Goal: Use online tool/utility: Utilize a website feature to perform a specific function

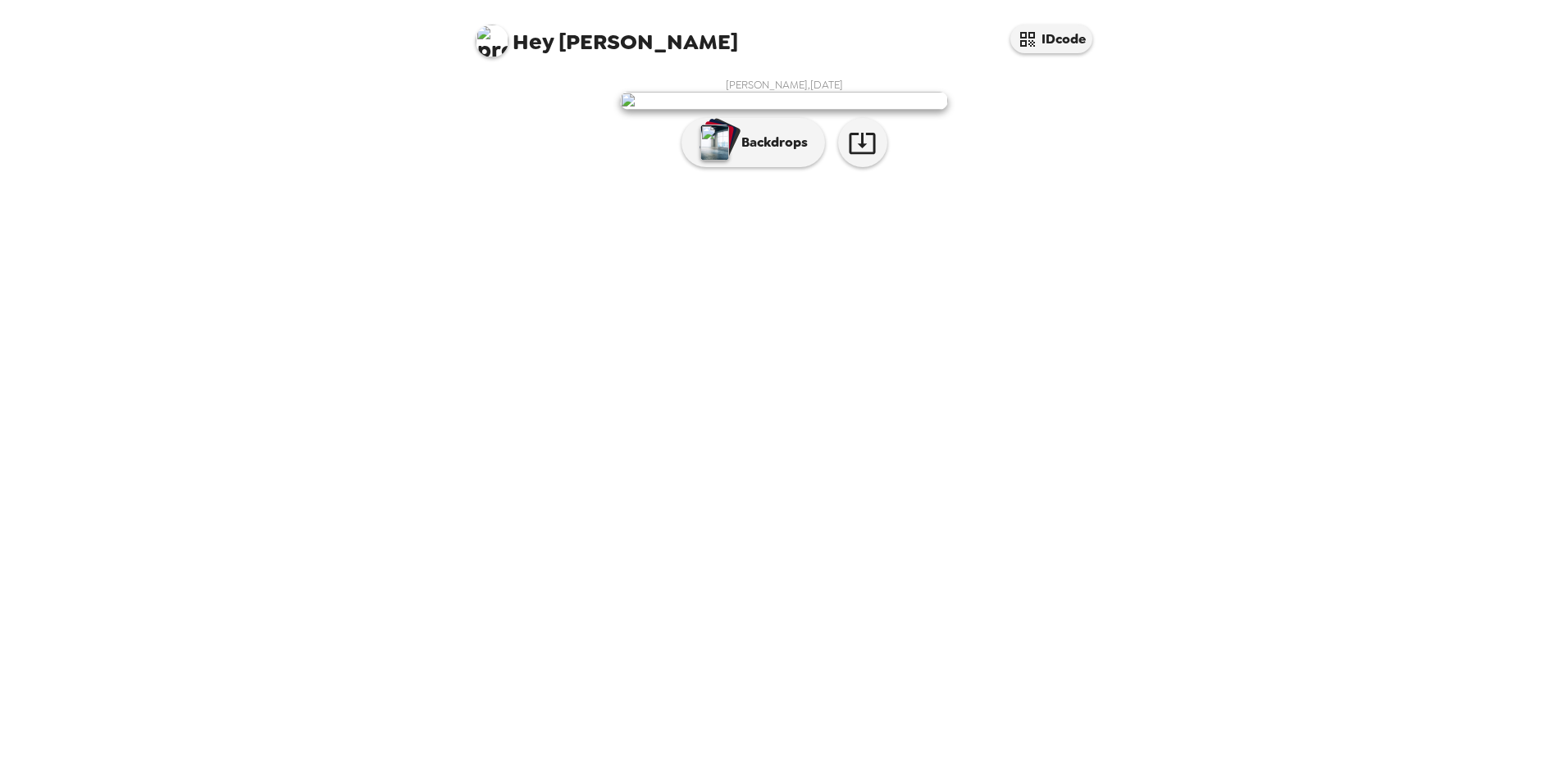
click at [756, 152] on p "Backdrops" at bounding box center [769, 142] width 74 height 19
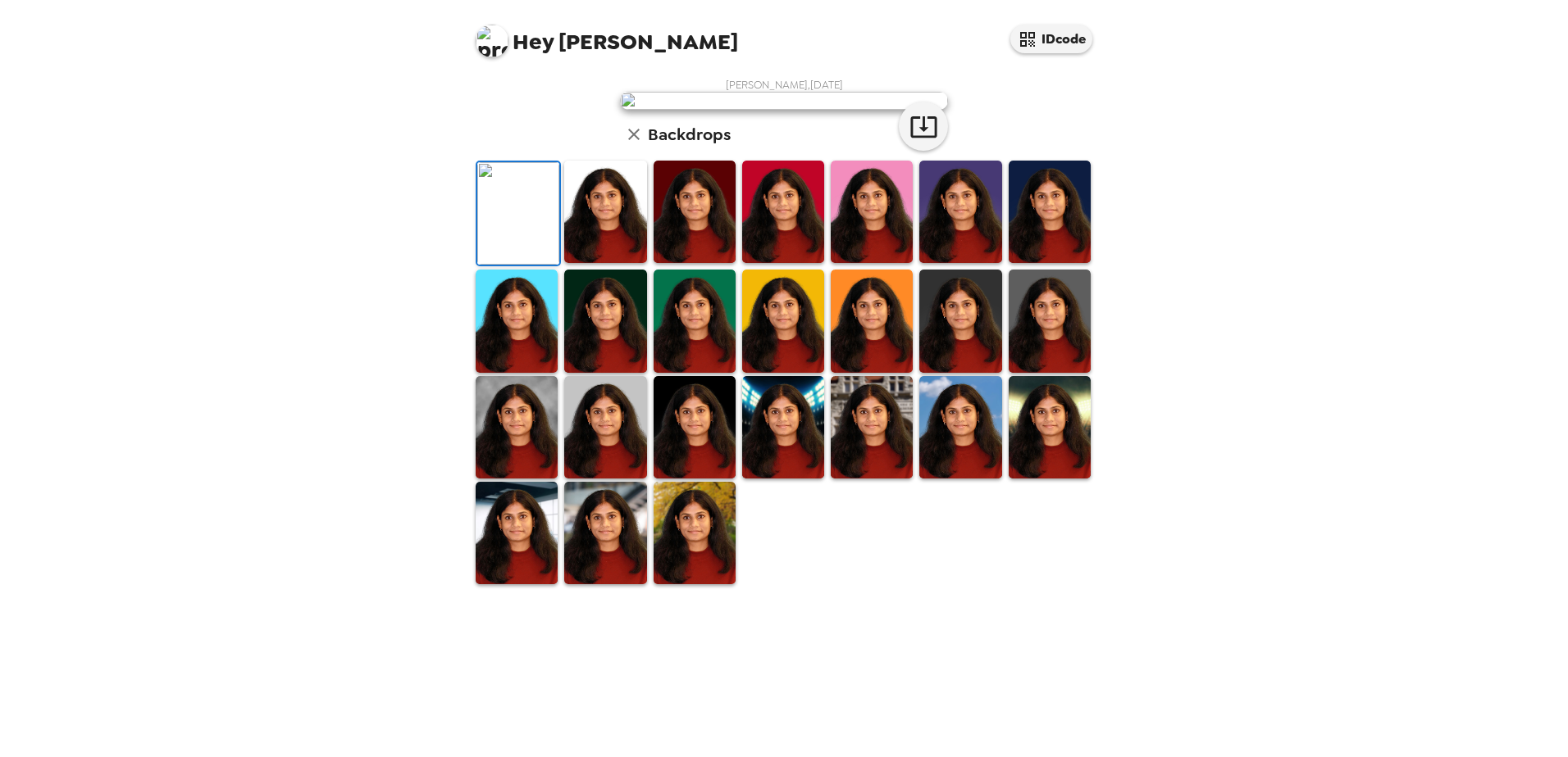
click at [878, 372] on img at bounding box center [871, 321] width 82 height 103
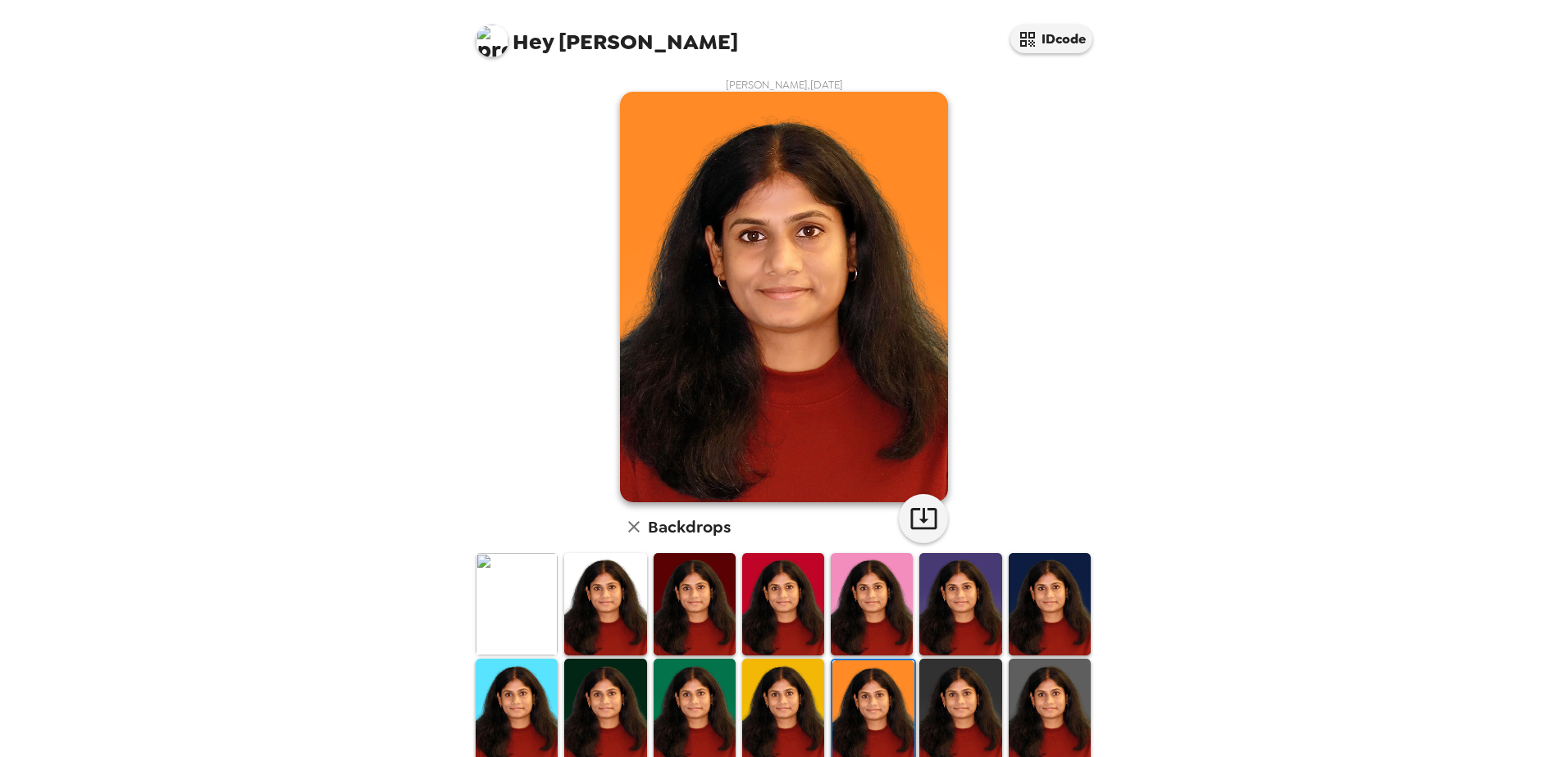
click at [940, 527] on img at bounding box center [959, 710] width 82 height 103
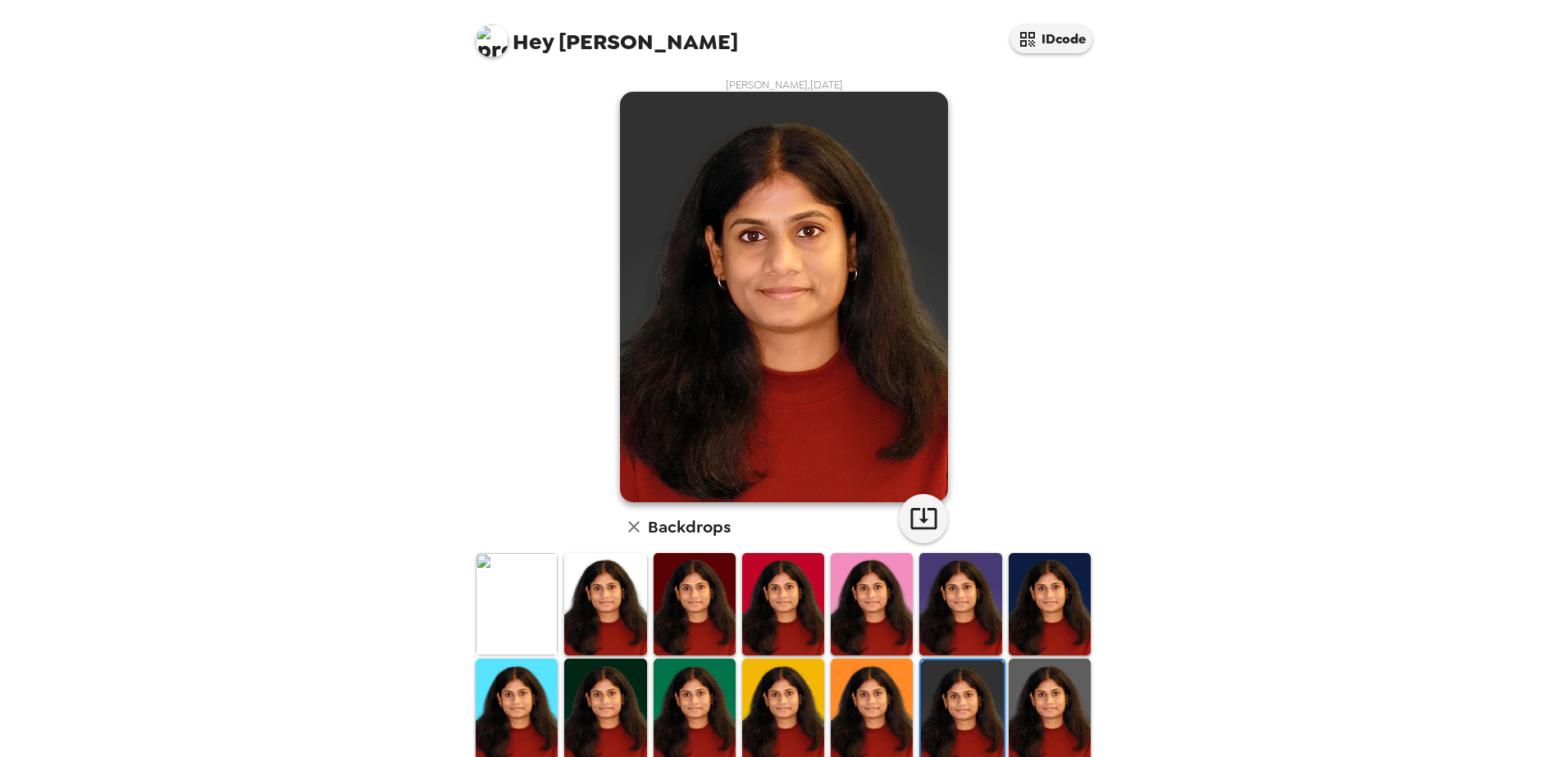
click at [1042, 527] on img at bounding box center [1049, 710] width 82 height 103
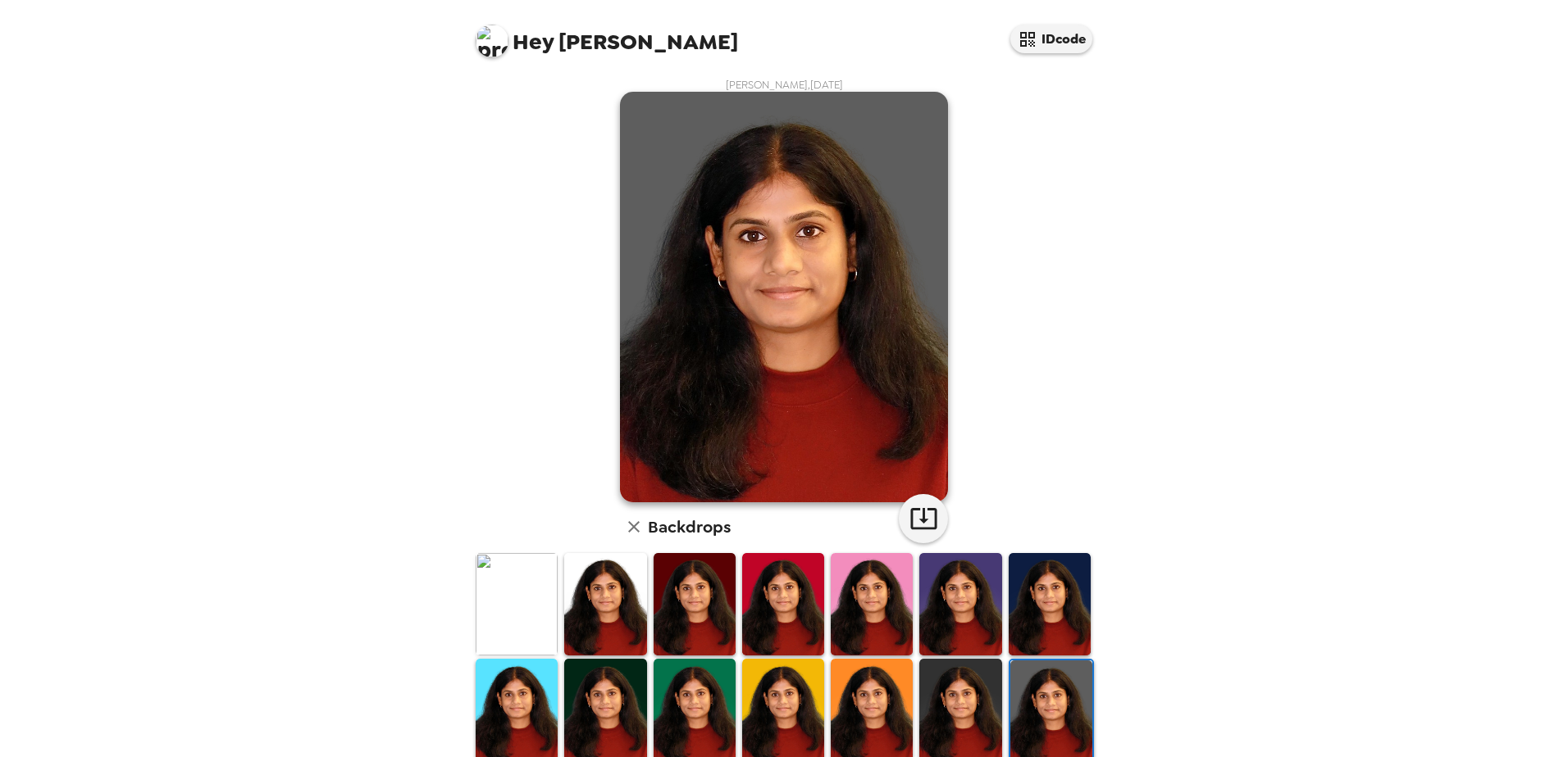
click at [645, 527] on div at bounding box center [605, 711] width 89 height 109
click at [602, 527] on img at bounding box center [604, 710] width 82 height 103
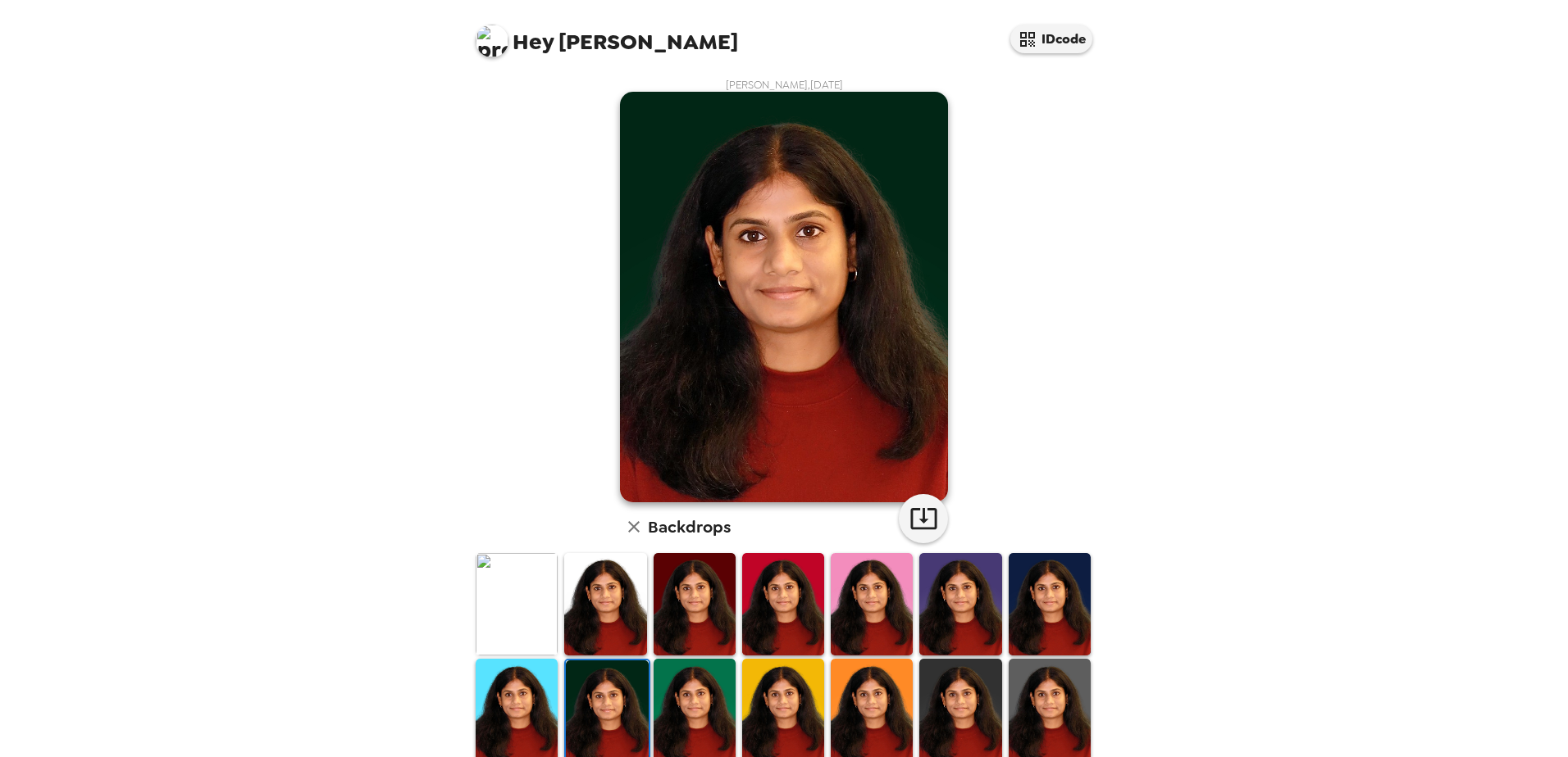
click at [494, 527] on img at bounding box center [516, 605] width 82 height 103
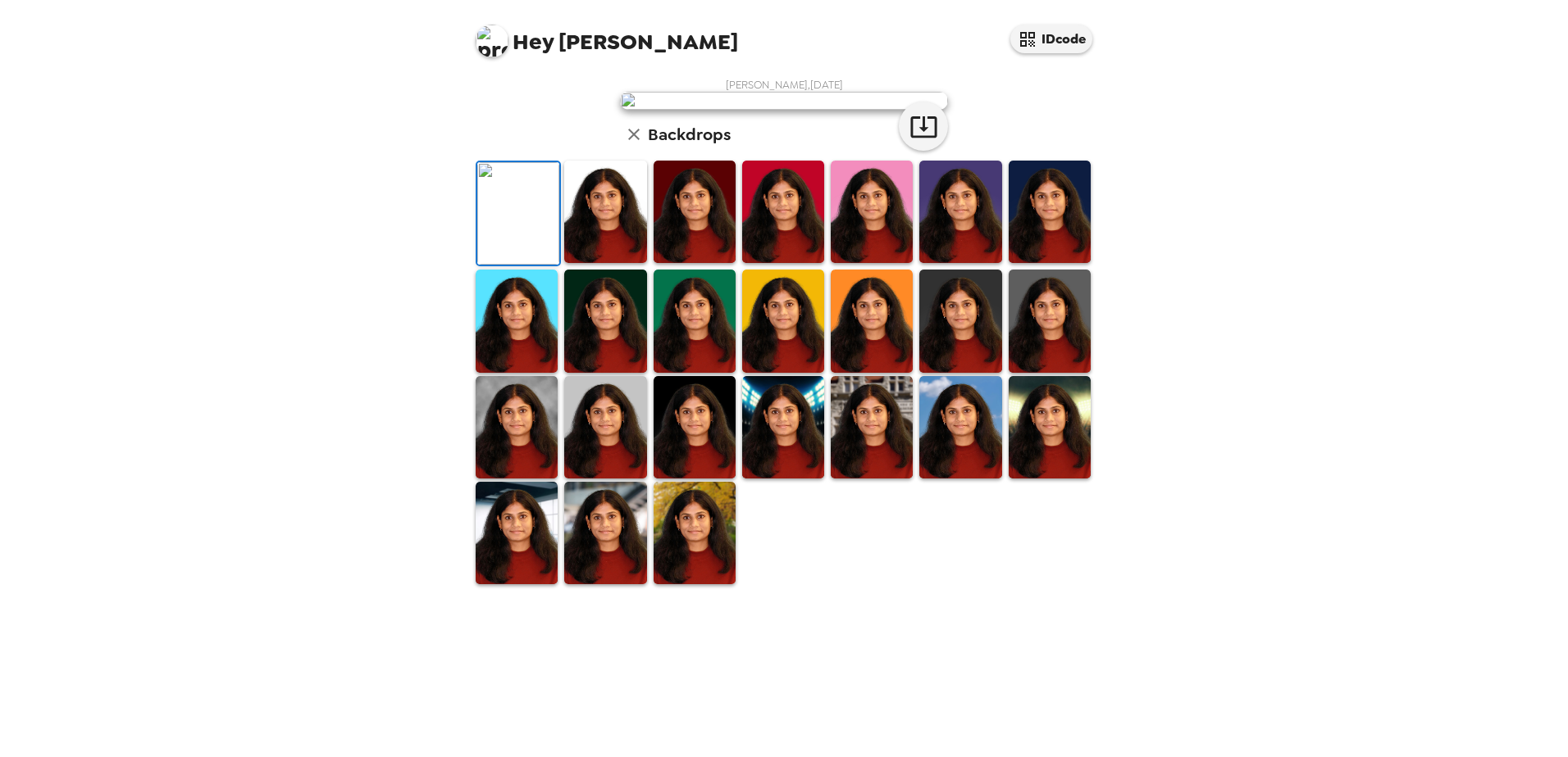
click at [628, 372] on img at bounding box center [604, 321] width 82 height 103
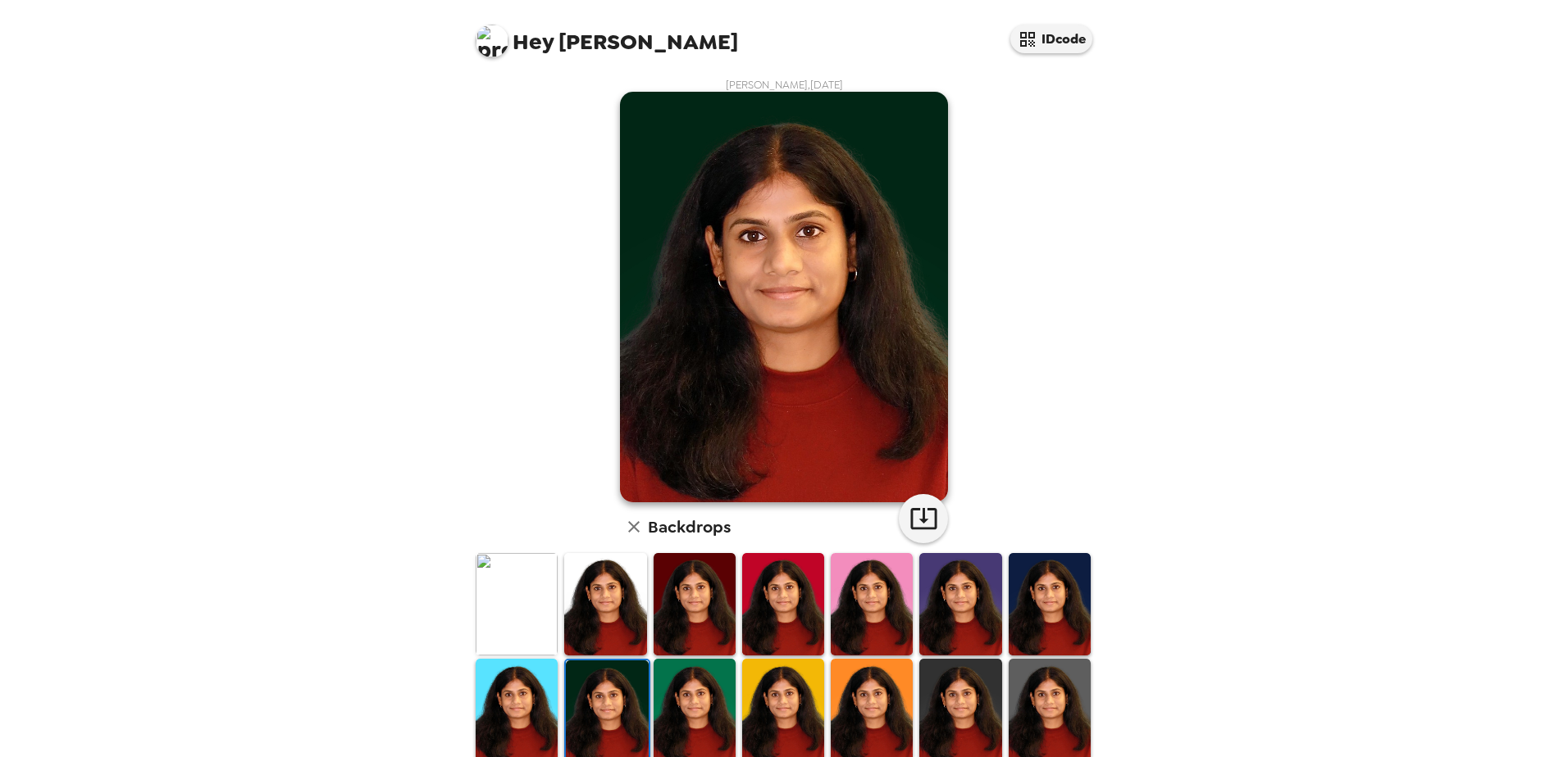
click at [513, 527] on img at bounding box center [516, 605] width 82 height 103
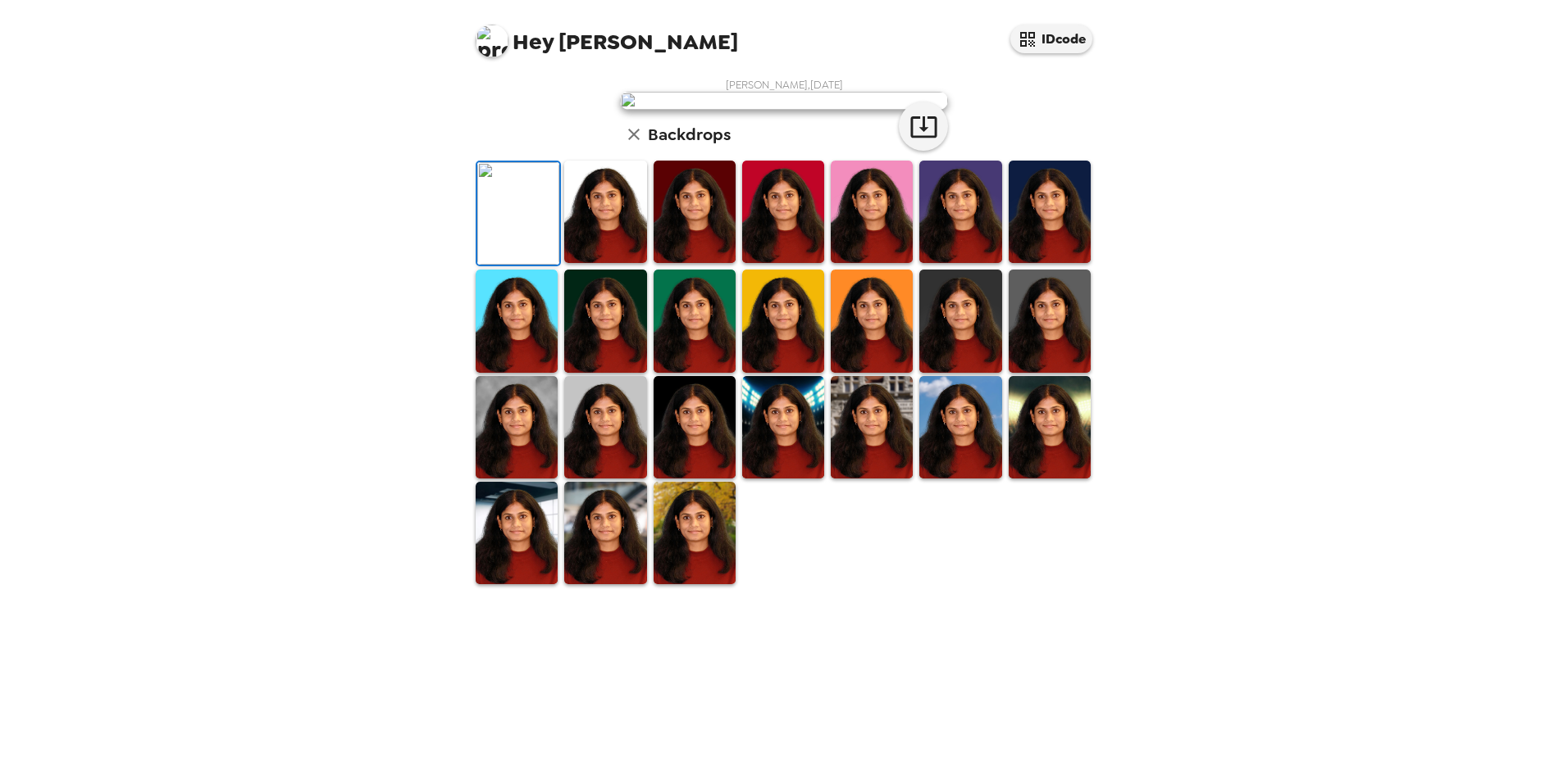
click at [699, 263] on img at bounding box center [694, 212] width 82 height 103
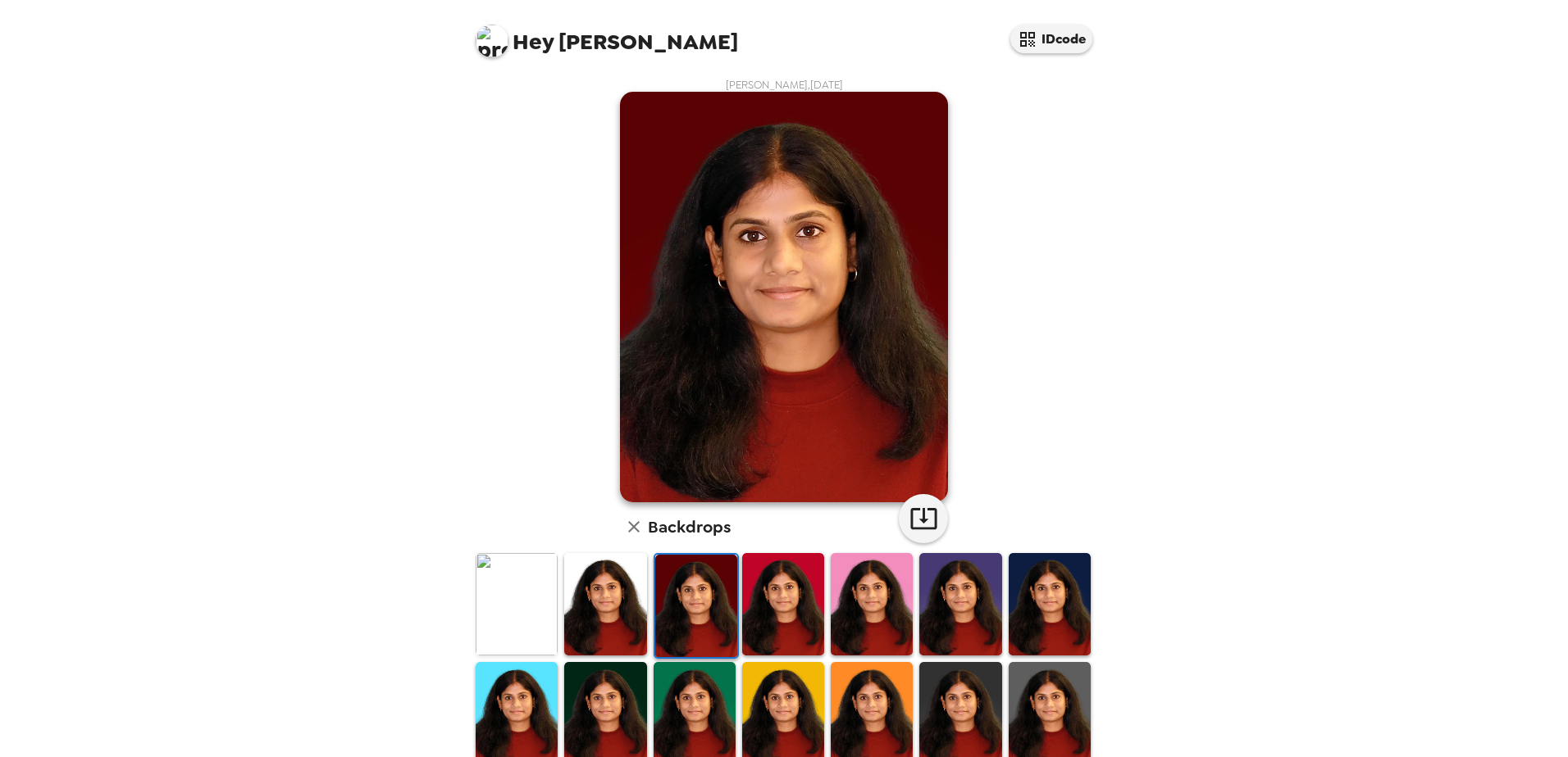
click at [511, 527] on img at bounding box center [516, 605] width 82 height 103
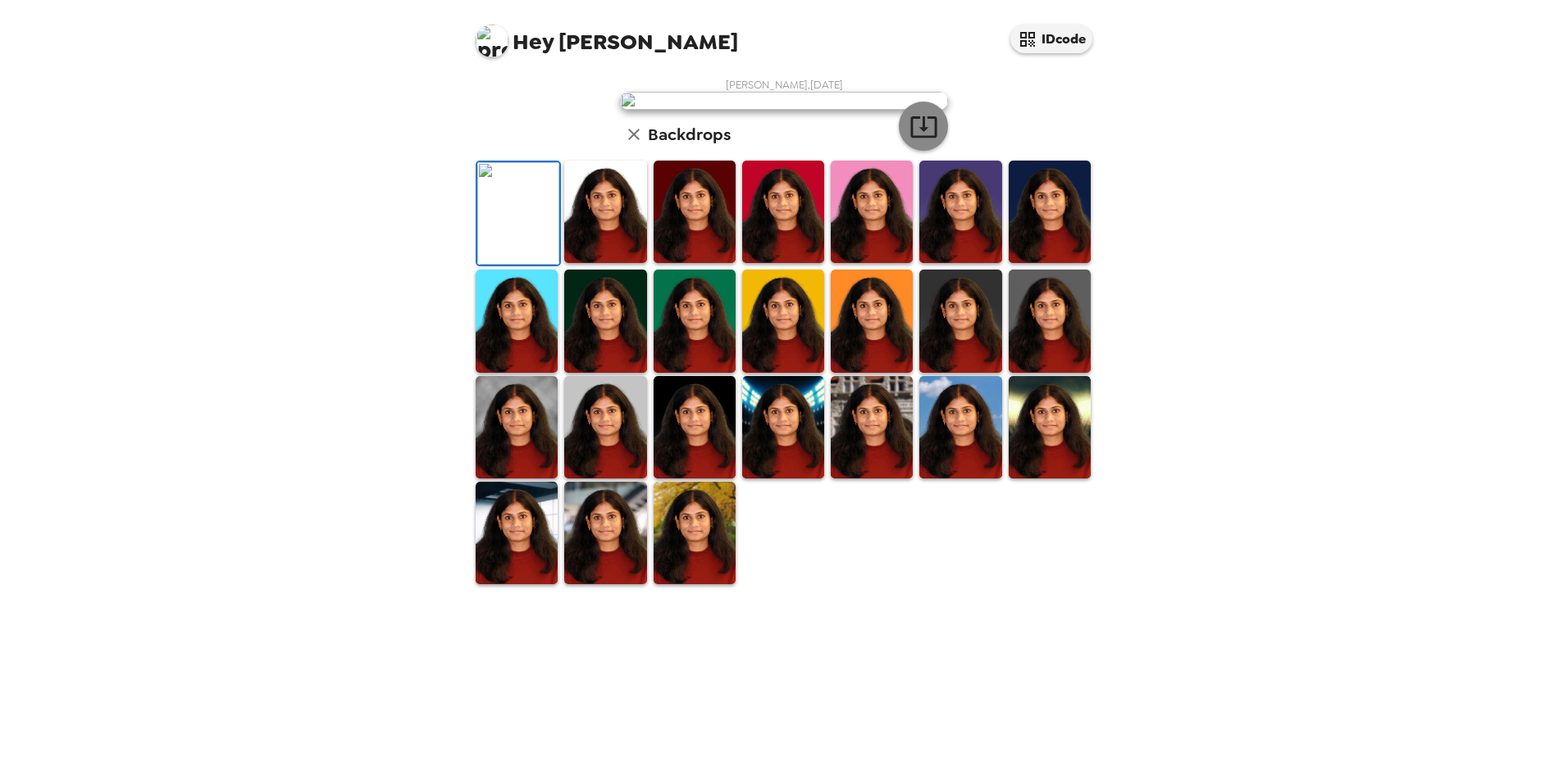
click at [916, 137] on icon "button" at bounding box center [923, 126] width 27 height 21
click at [605, 372] on img at bounding box center [604, 321] width 82 height 103
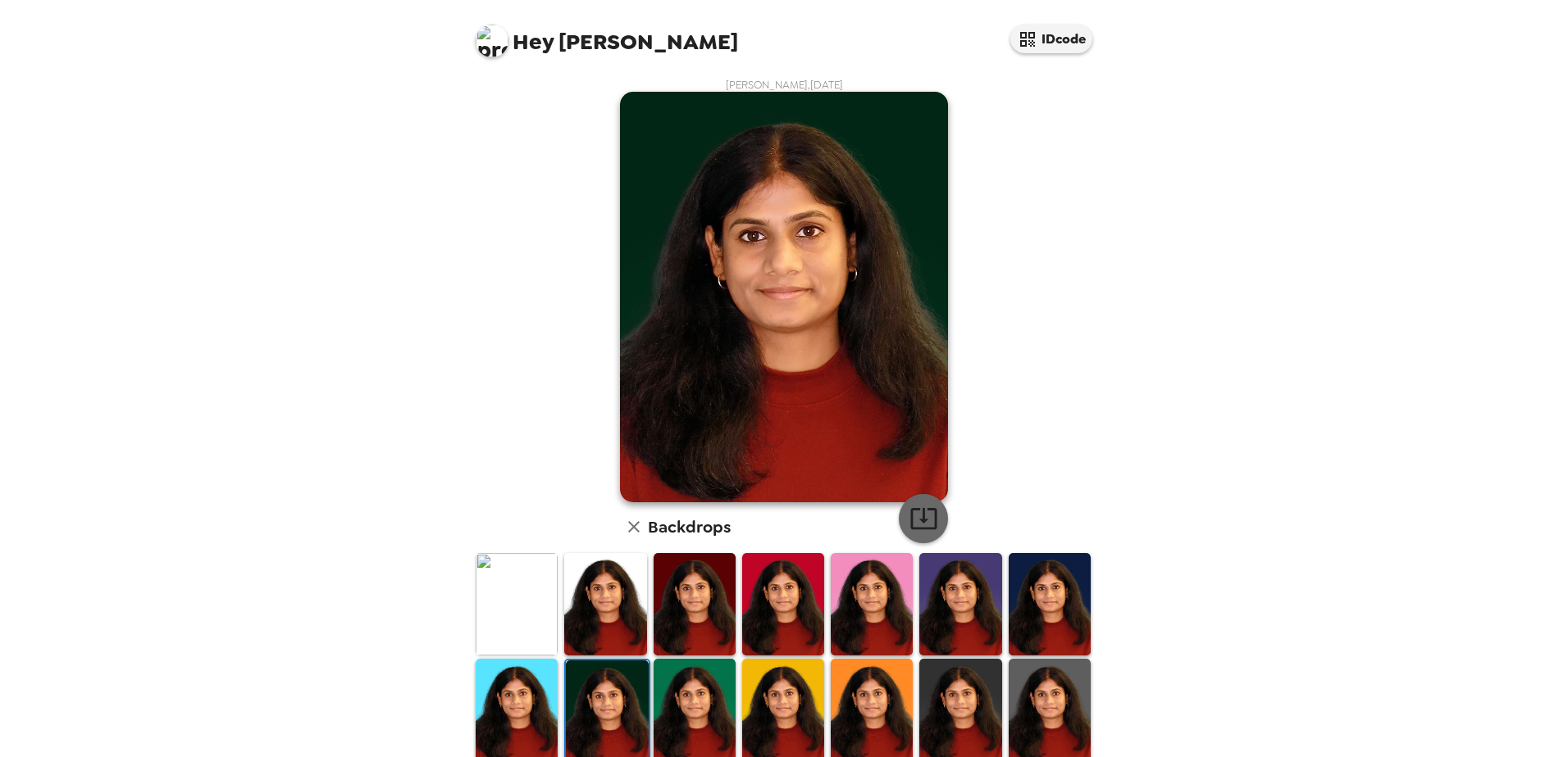
click at [918, 512] on icon "button" at bounding box center [923, 518] width 28 height 28
click at [1042, 527] on img at bounding box center [1049, 605] width 82 height 103
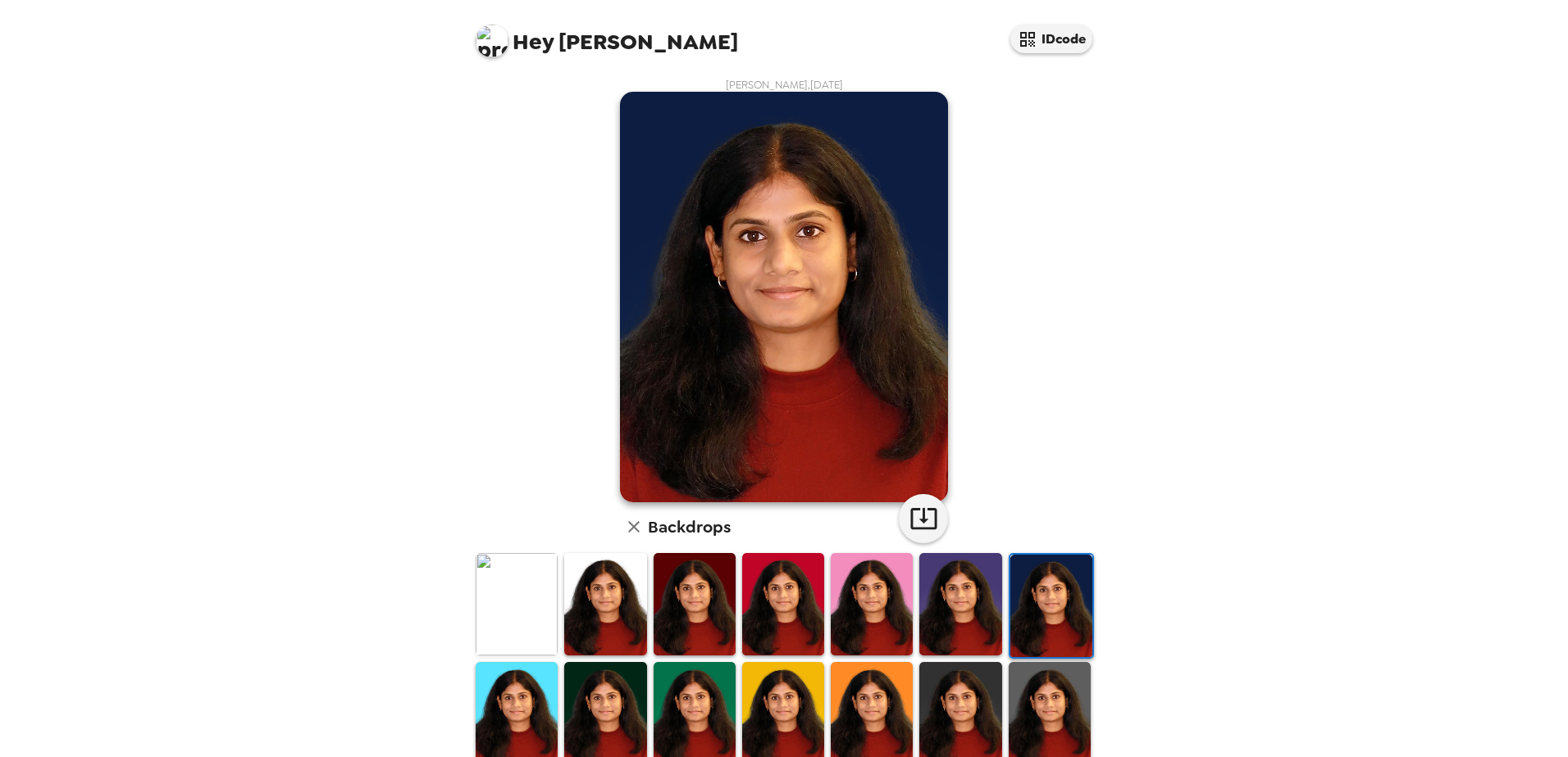
click at [508, 527] on img at bounding box center [516, 713] width 82 height 103
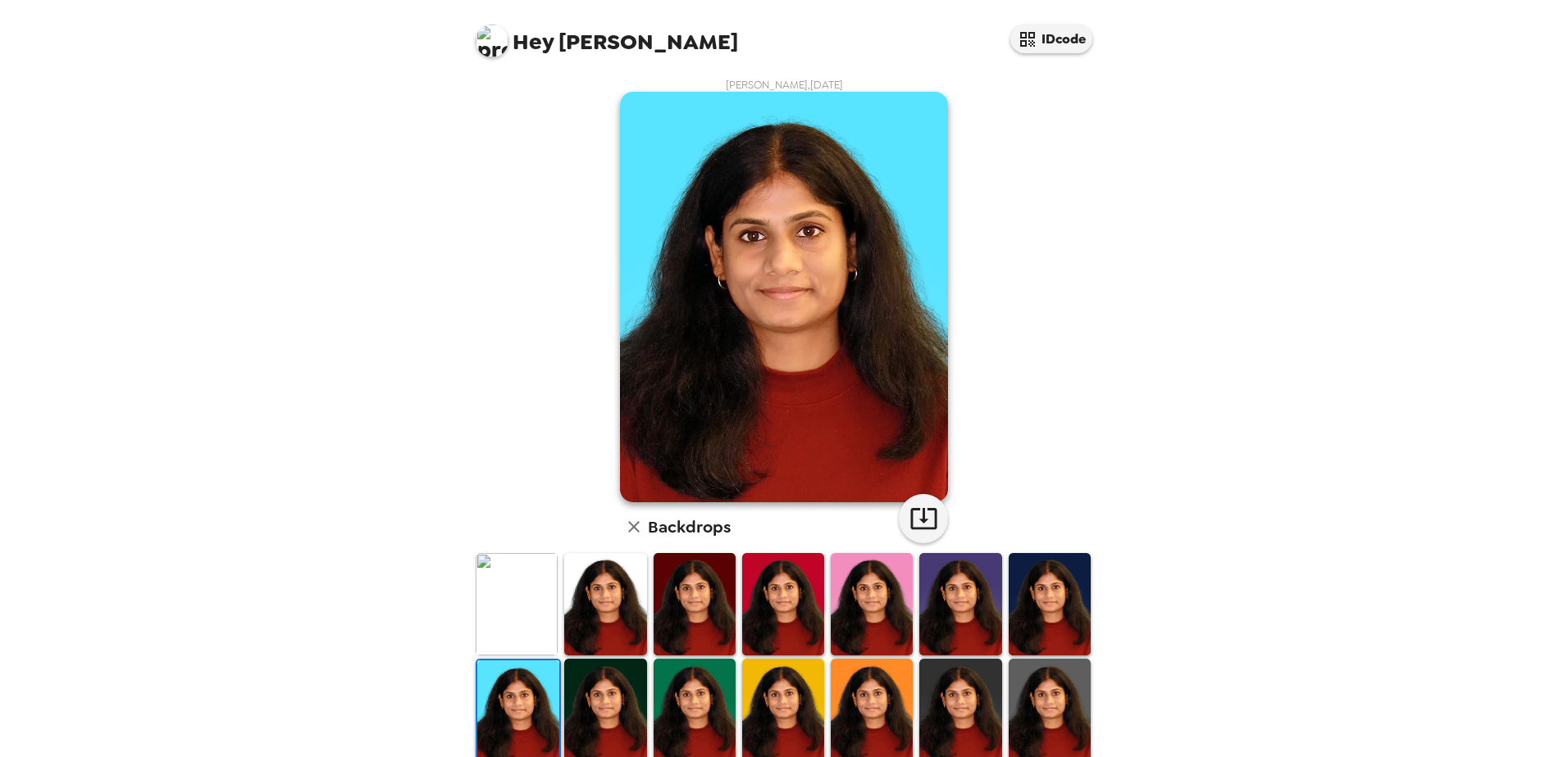
click at [717, 527] on img at bounding box center [694, 710] width 82 height 103
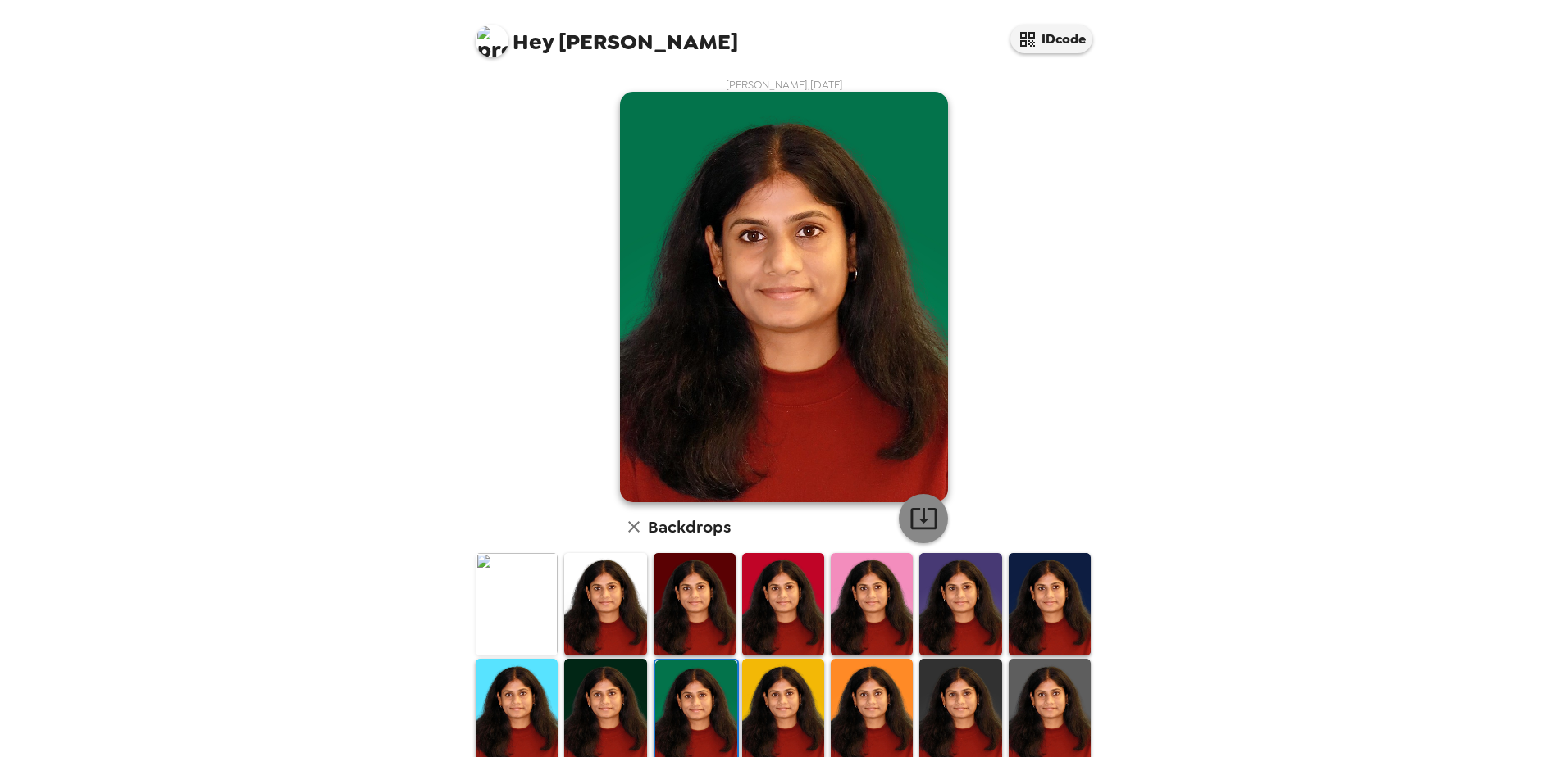
click at [927, 515] on icon "button" at bounding box center [923, 518] width 28 height 28
click at [967, 527] on img at bounding box center [959, 710] width 82 height 103
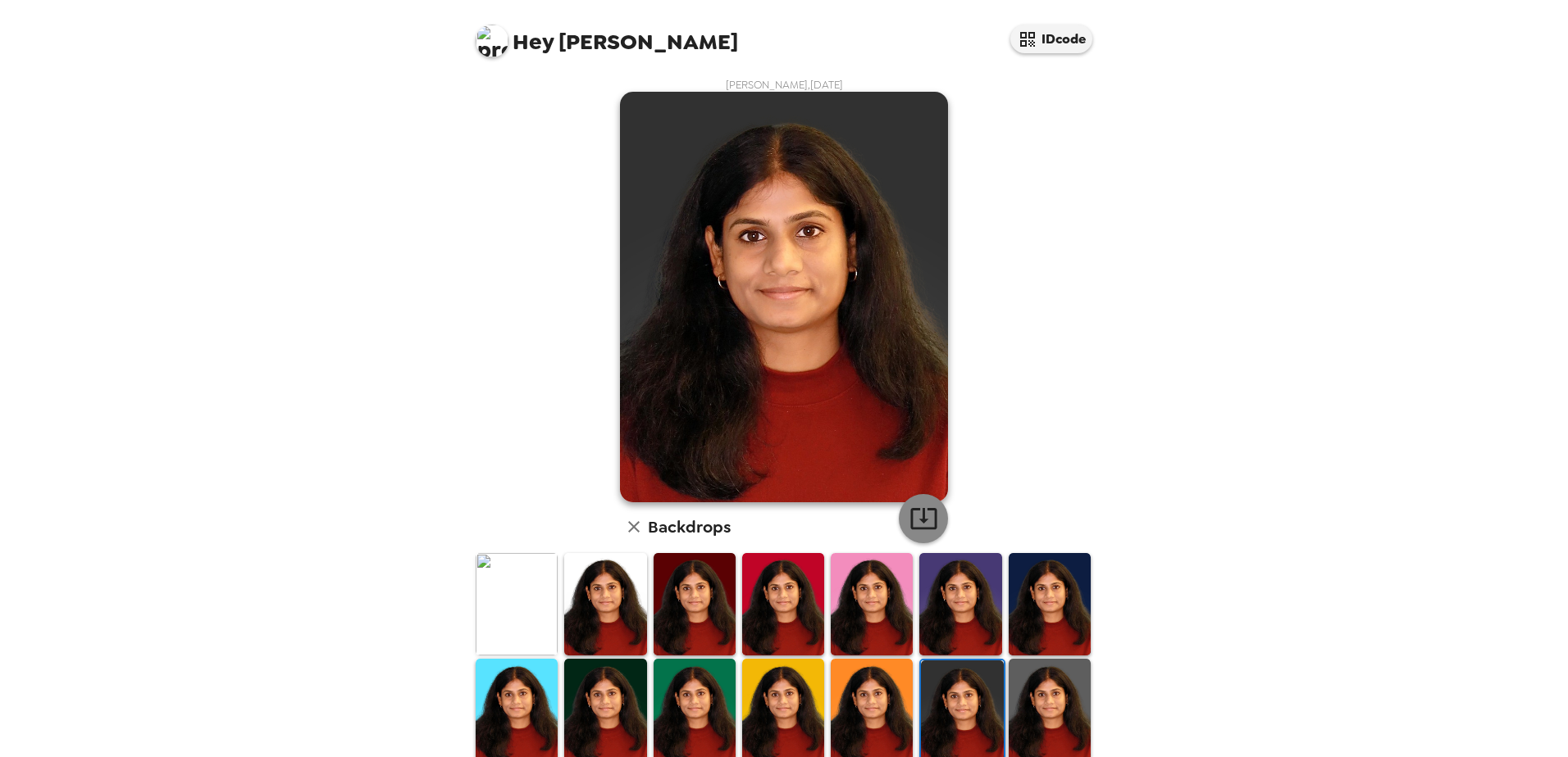
click at [915, 518] on icon "button" at bounding box center [923, 518] width 28 height 28
click at [1042, 527] on img at bounding box center [1049, 710] width 82 height 103
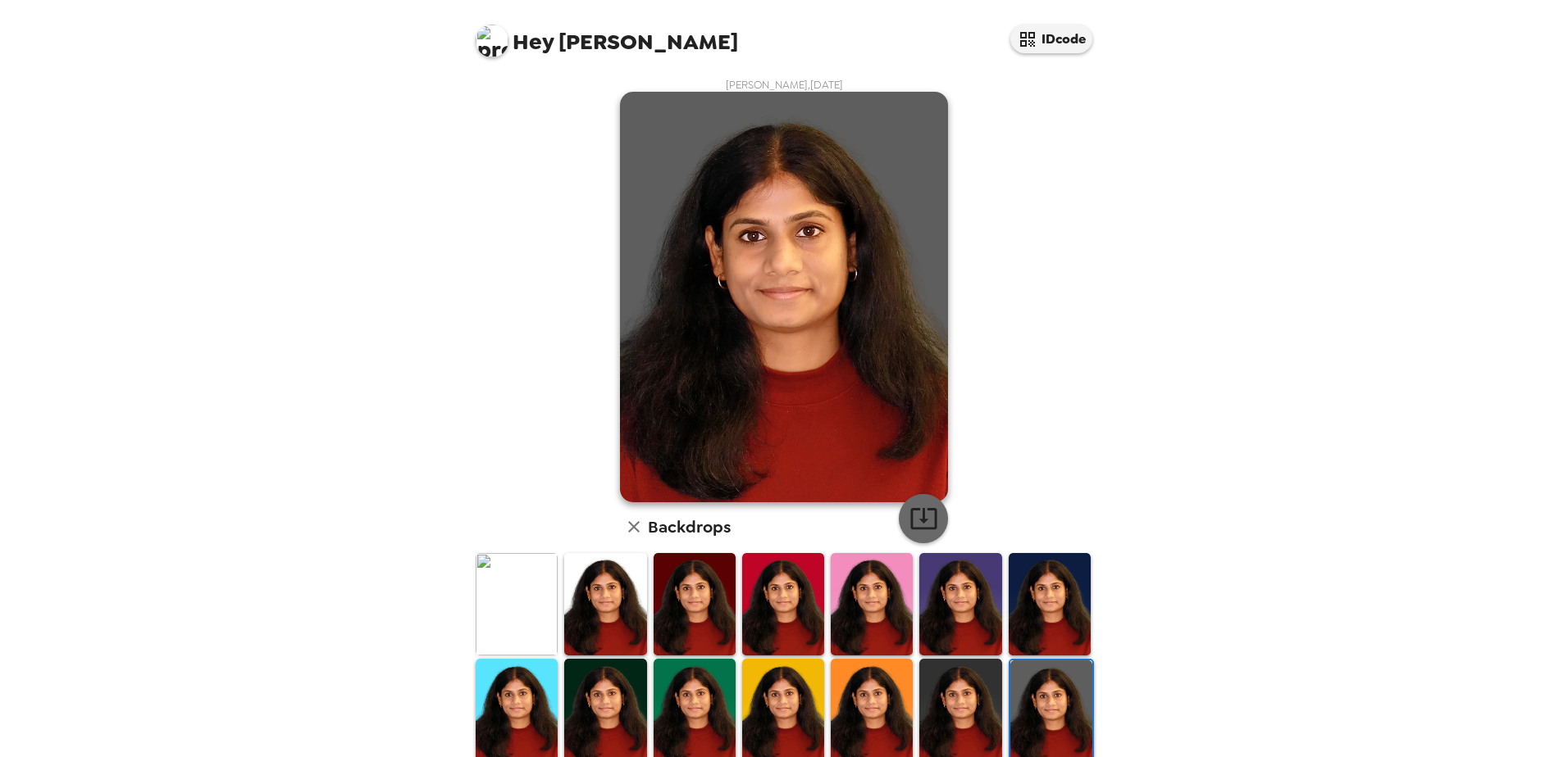
click at [925, 522] on icon "button" at bounding box center [923, 518] width 28 height 28
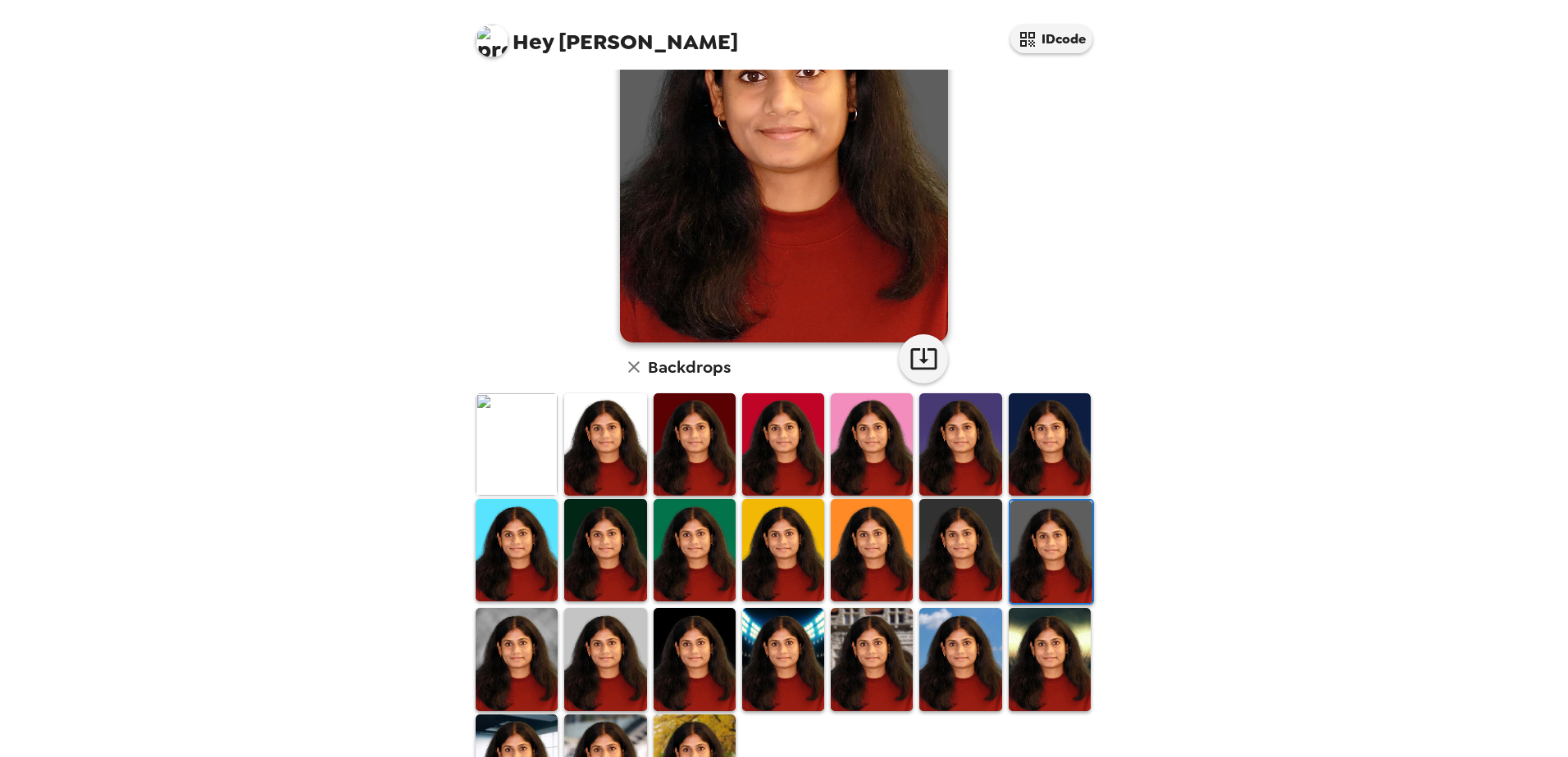
scroll to position [236, 0]
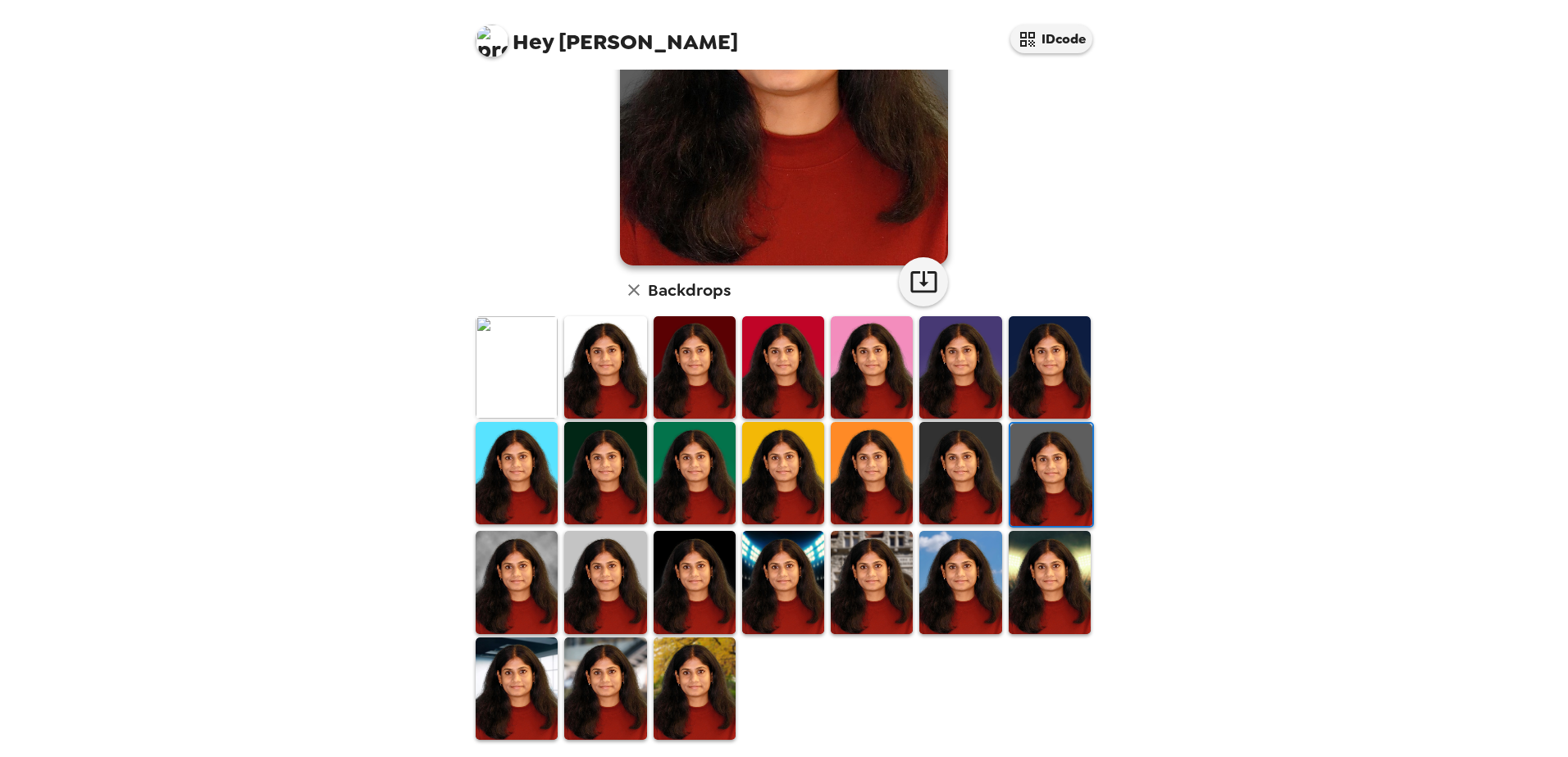
click at [696, 527] on img at bounding box center [694, 689] width 82 height 103
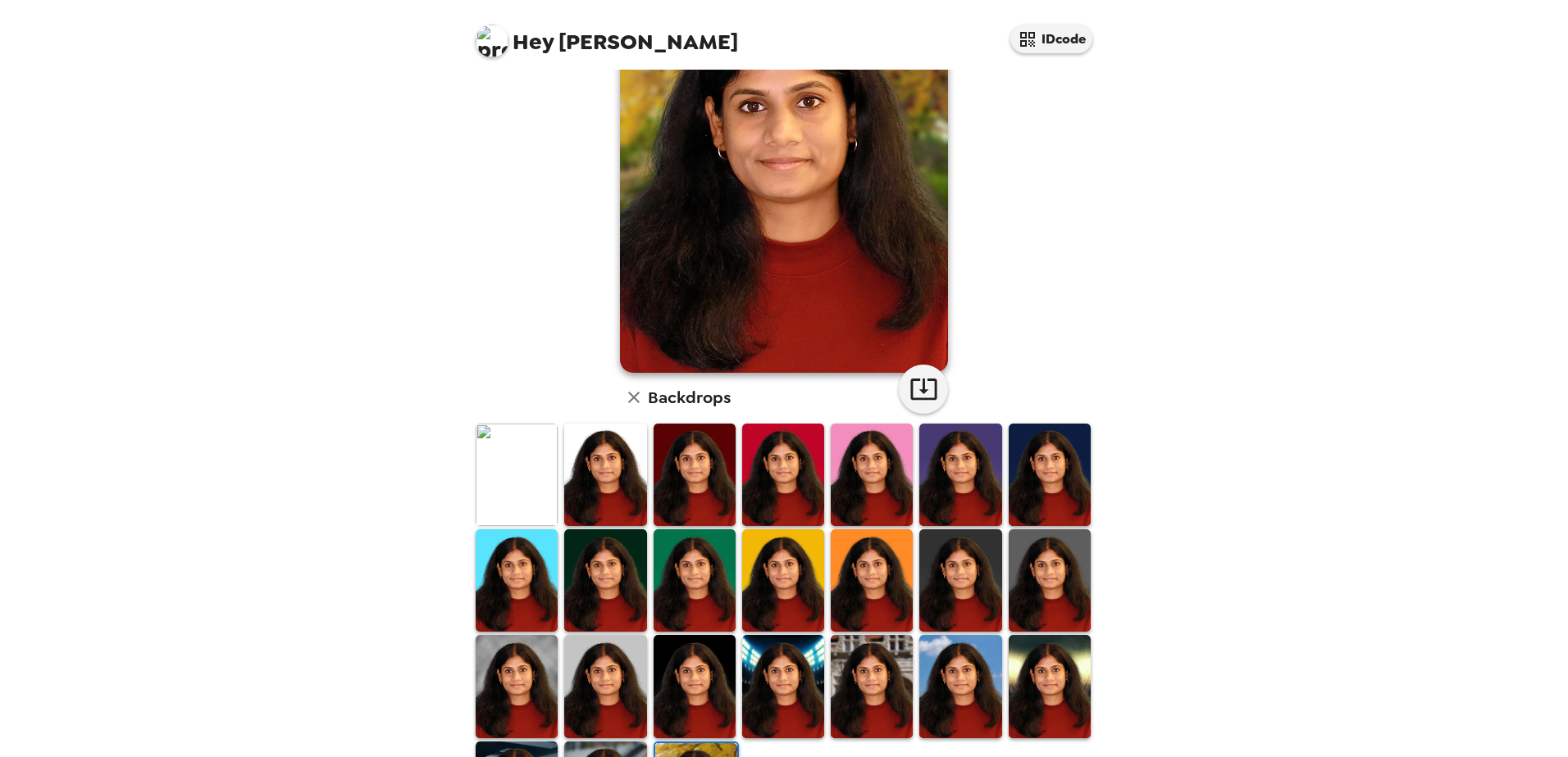
scroll to position [0, 0]
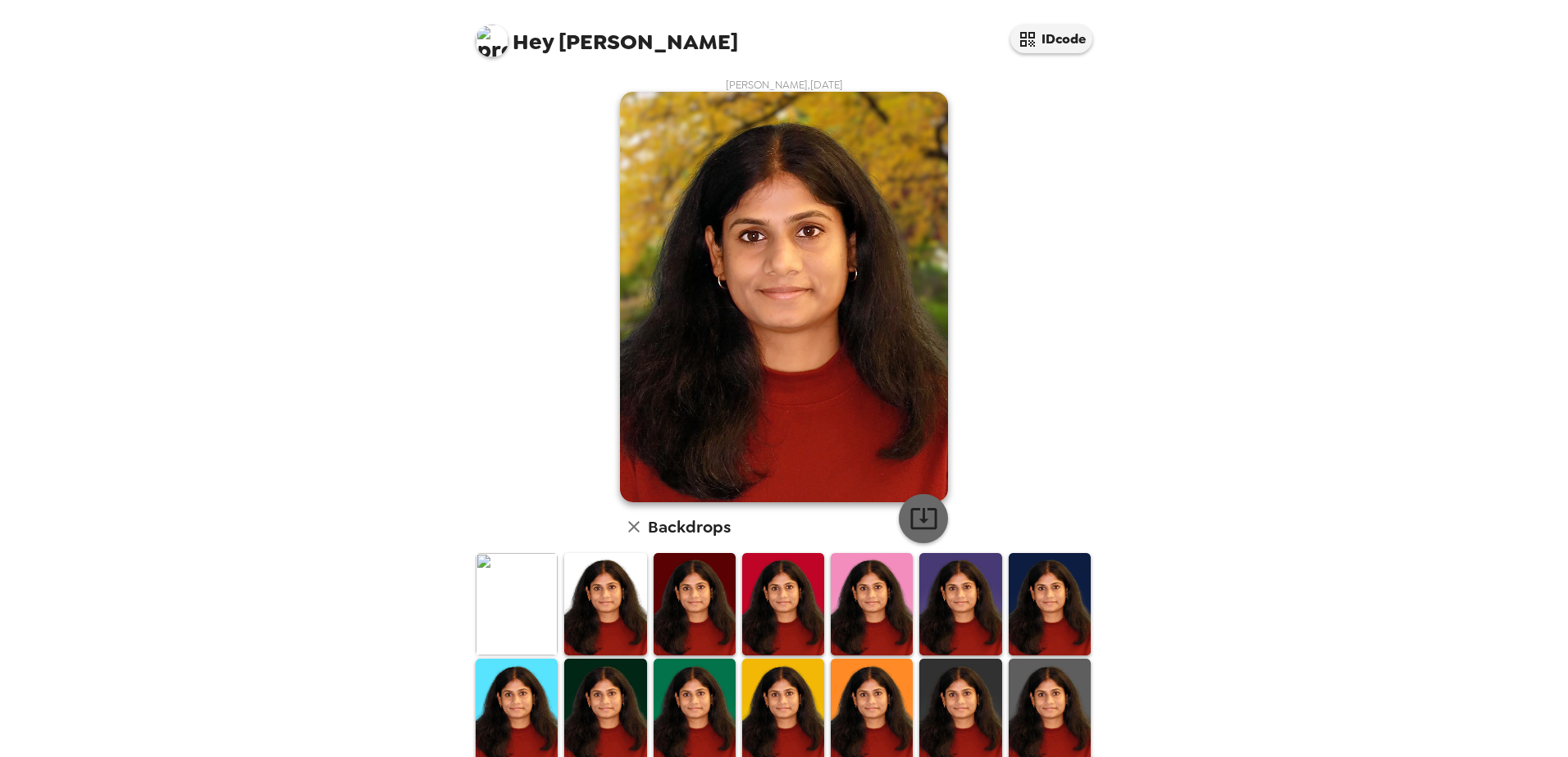
click at [922, 504] on icon "button" at bounding box center [923, 518] width 28 height 28
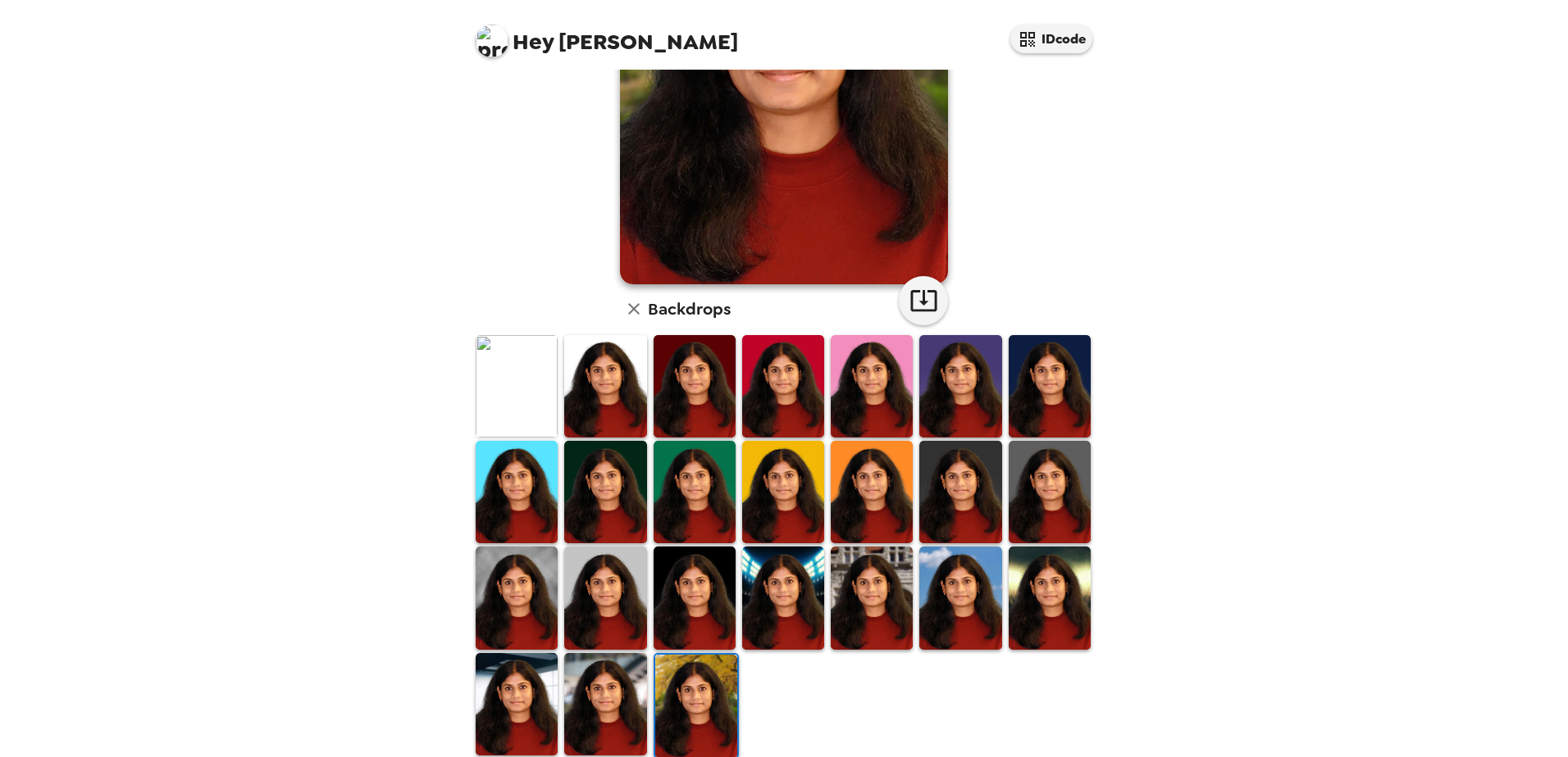
scroll to position [236, 0]
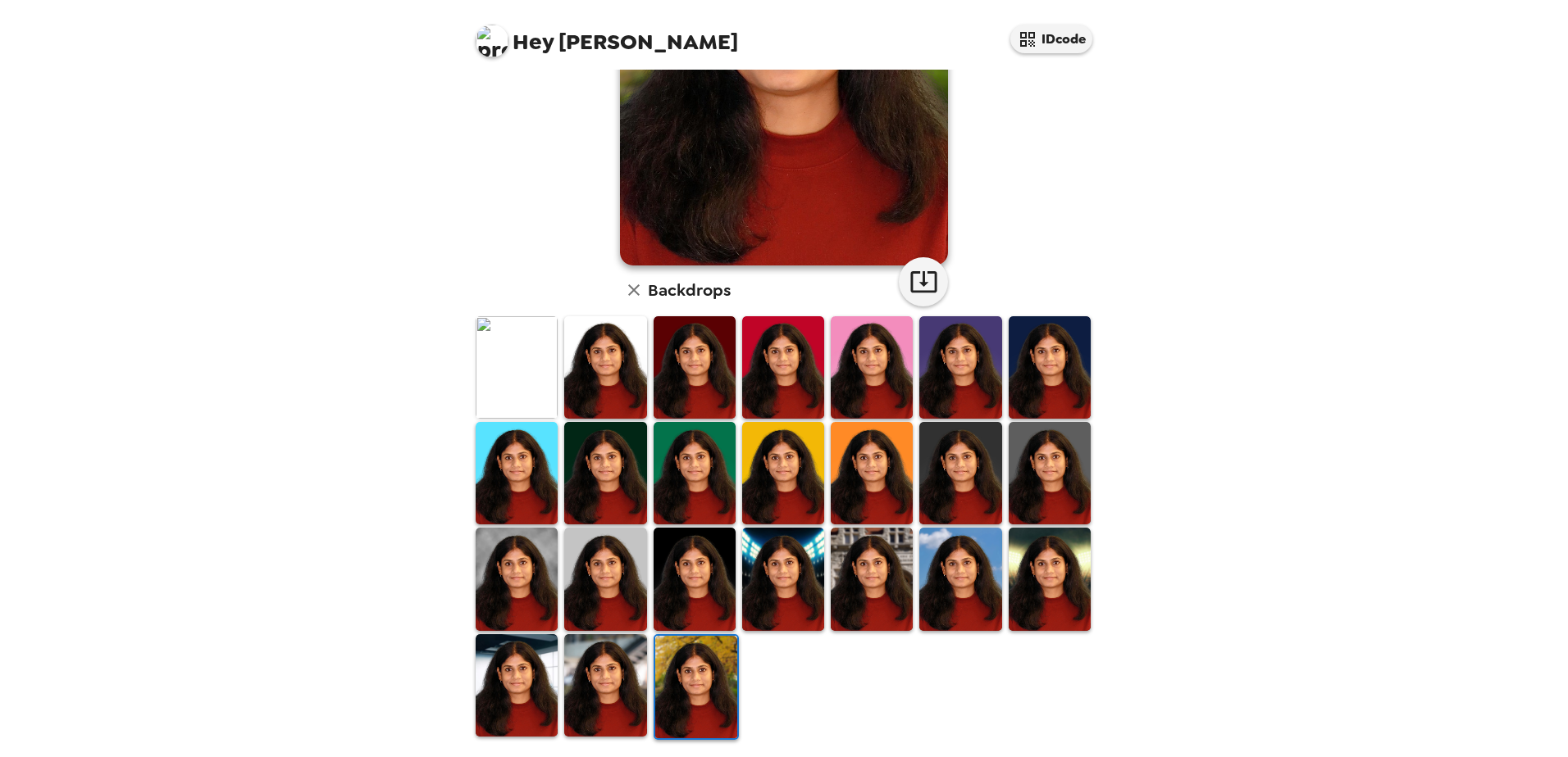
drag, startPoint x: 601, startPoint y: 703, endPoint x: 658, endPoint y: 531, distance: 181.2
click at [601, 527] on img at bounding box center [604, 686] width 82 height 103
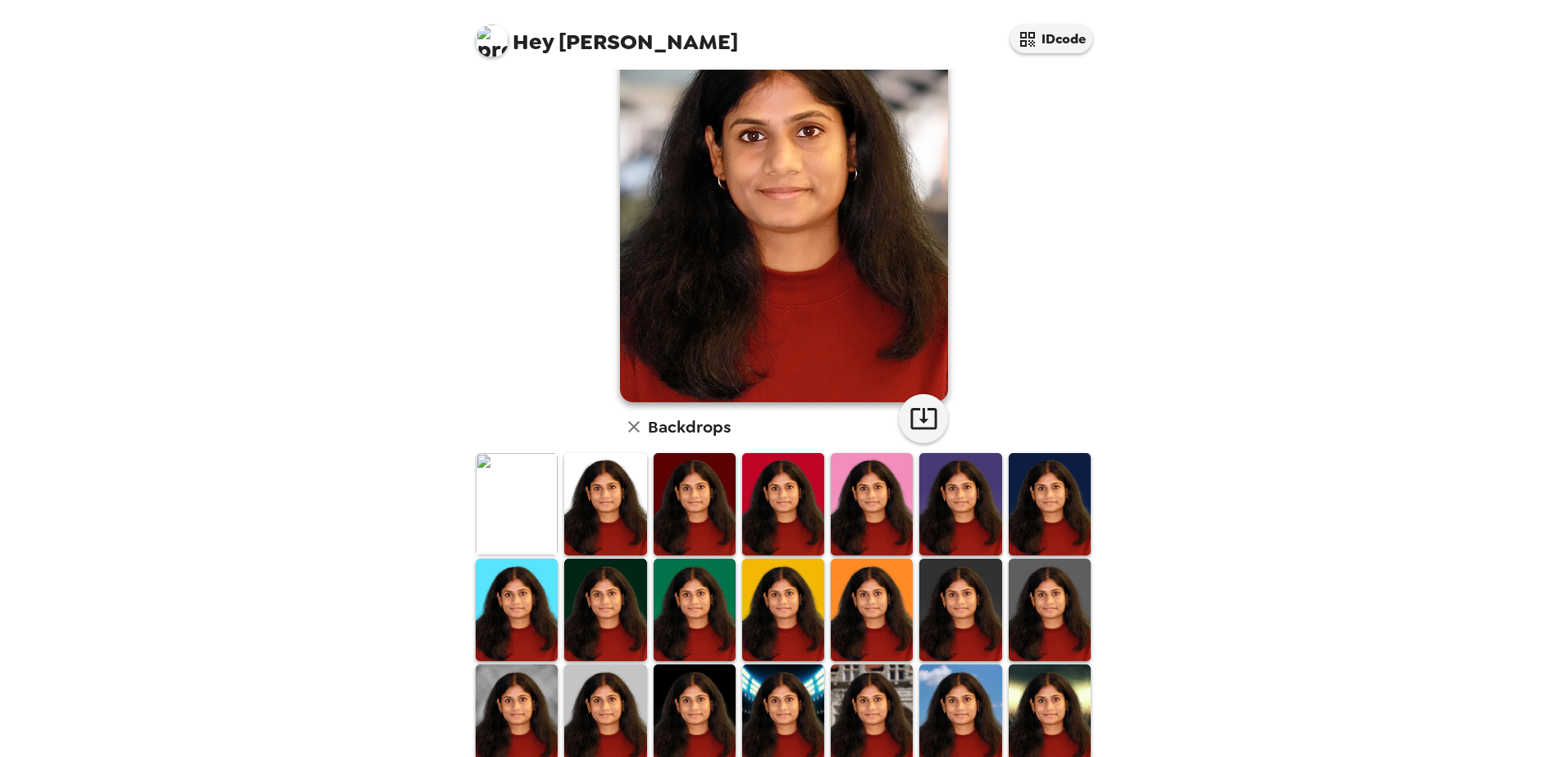
scroll to position [0, 0]
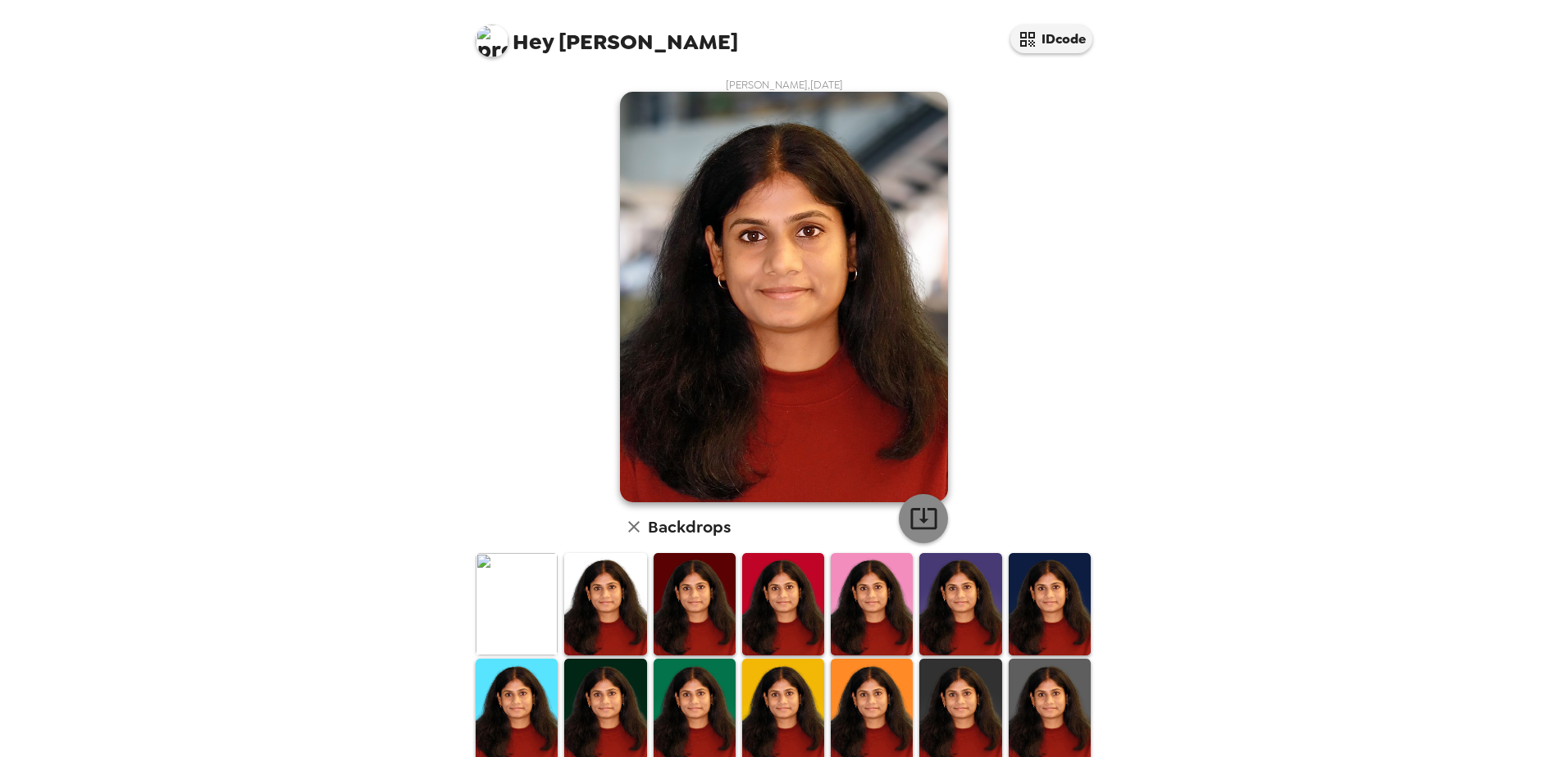
click at [924, 506] on icon "button" at bounding box center [923, 518] width 28 height 28
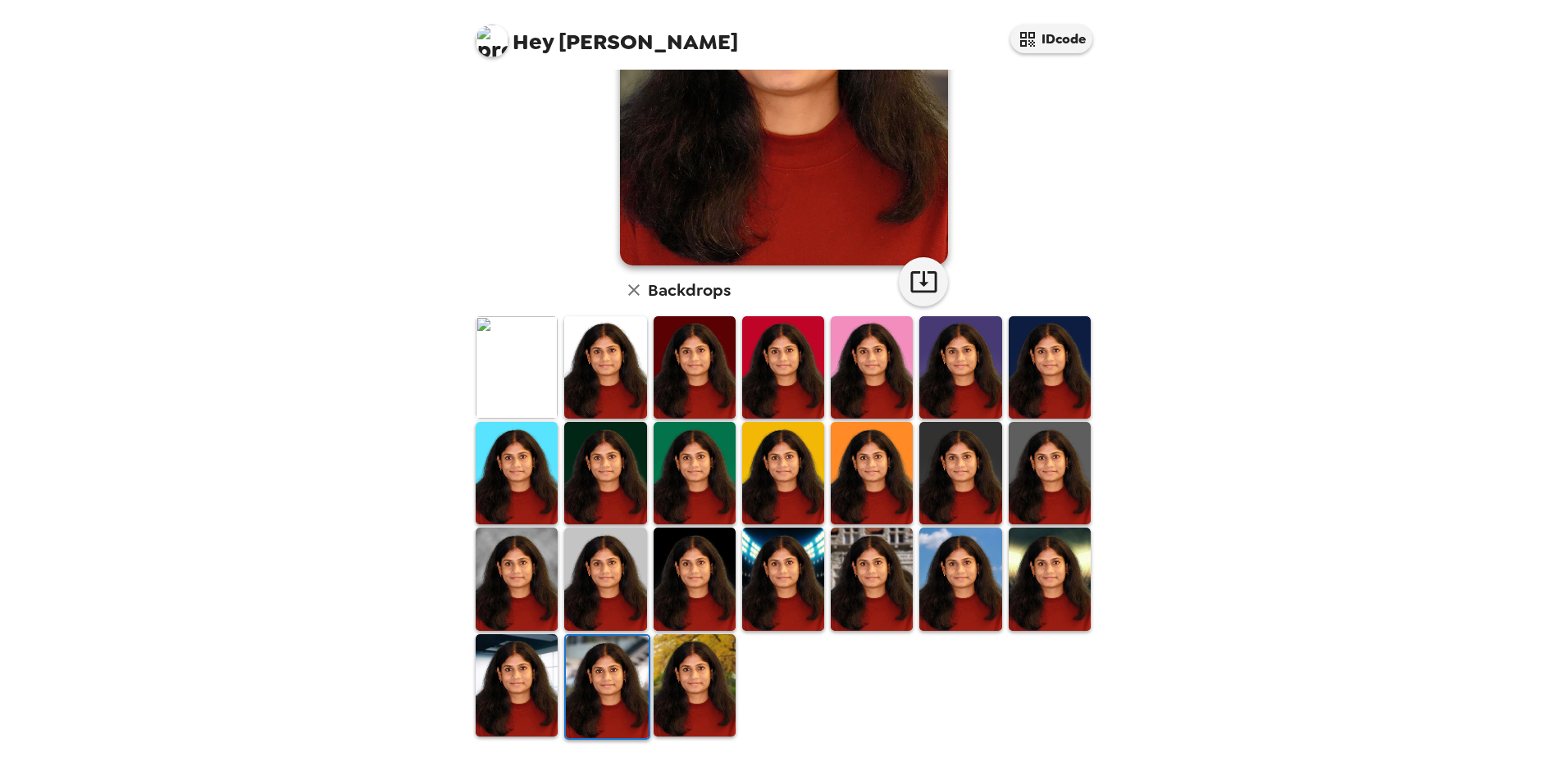
click at [525, 527] on img at bounding box center [516, 686] width 82 height 103
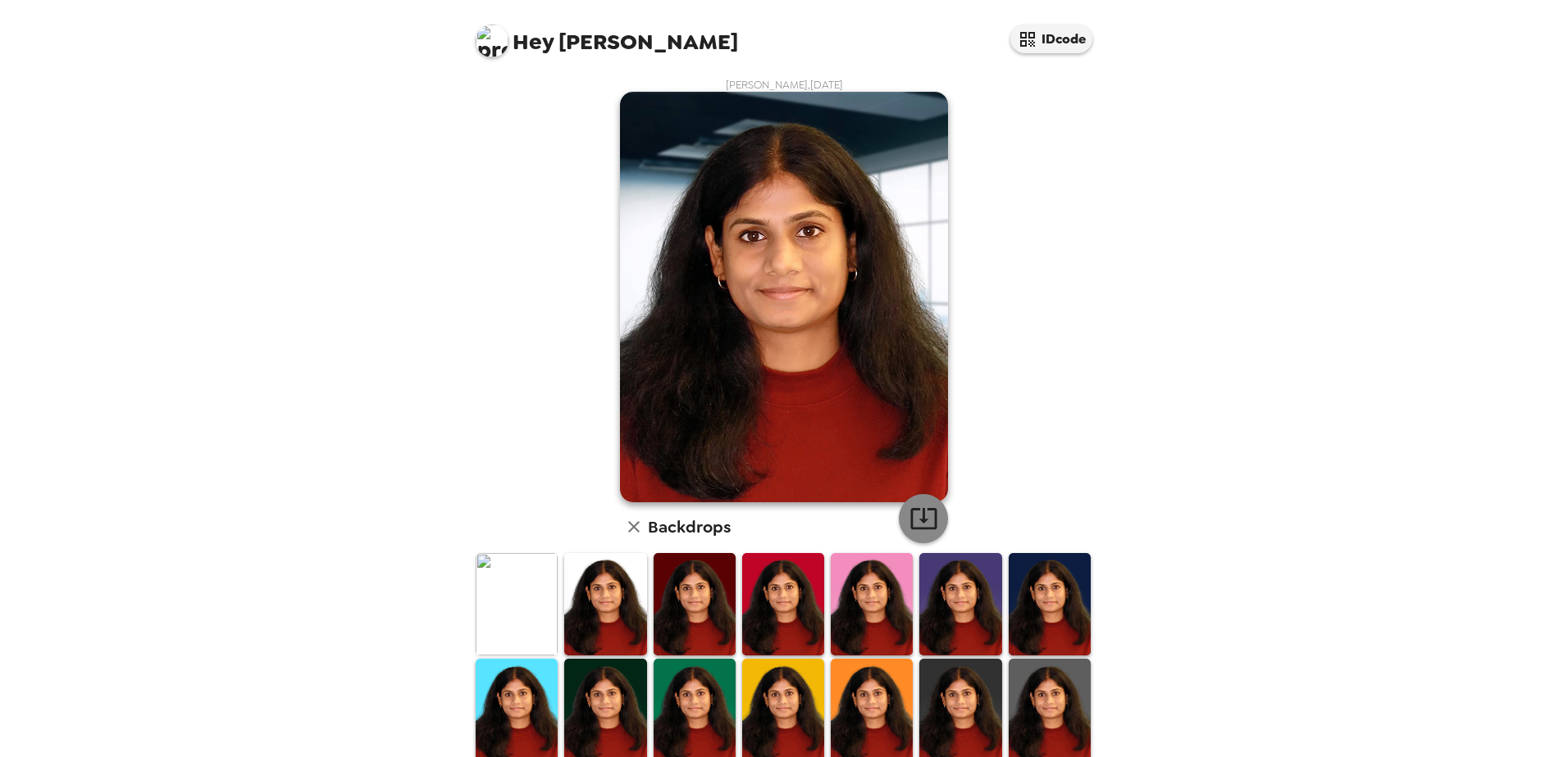
click at [922, 515] on icon "button" at bounding box center [923, 518] width 28 height 28
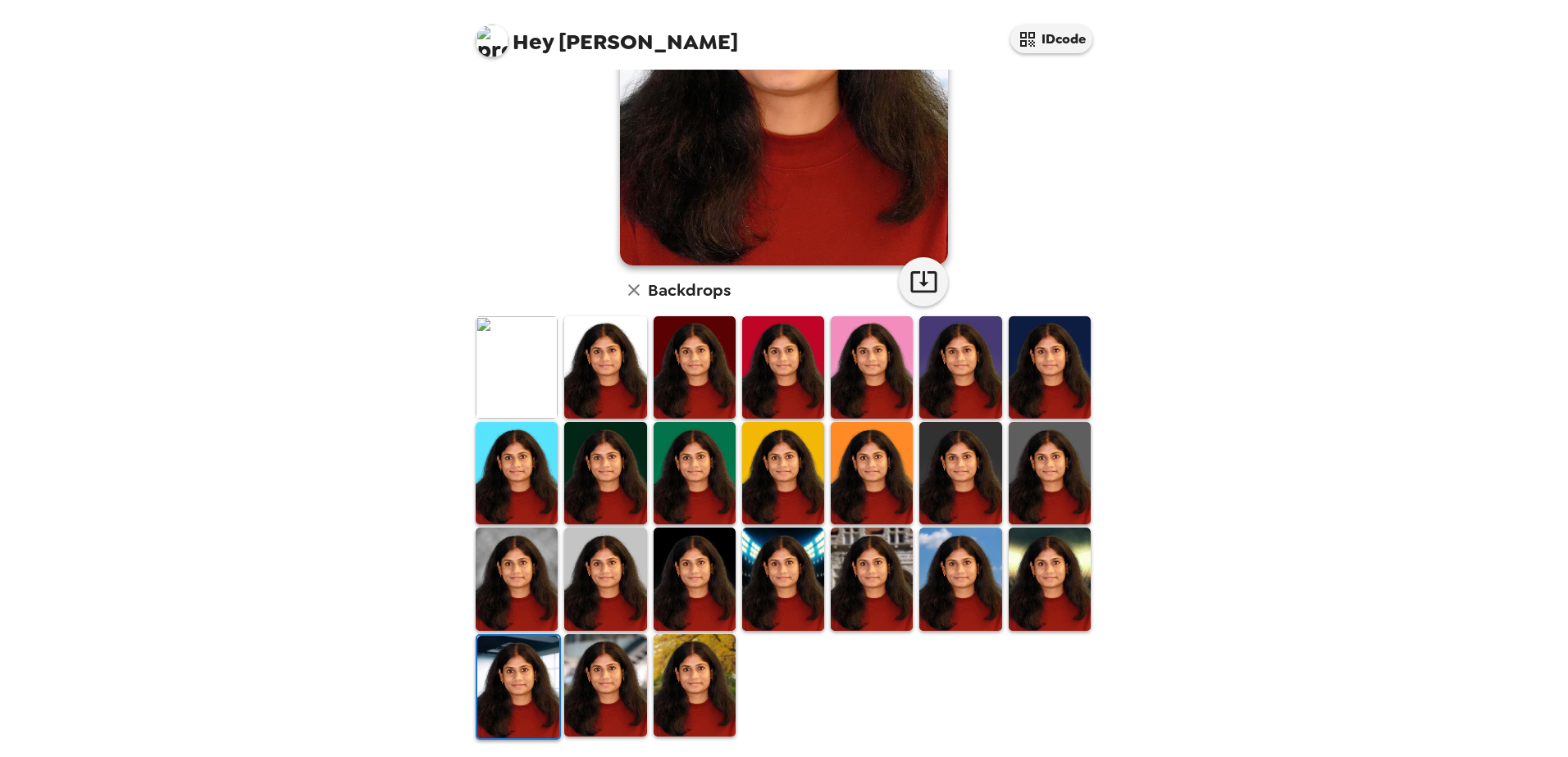
click at [516, 527] on img at bounding box center [516, 579] width 82 height 103
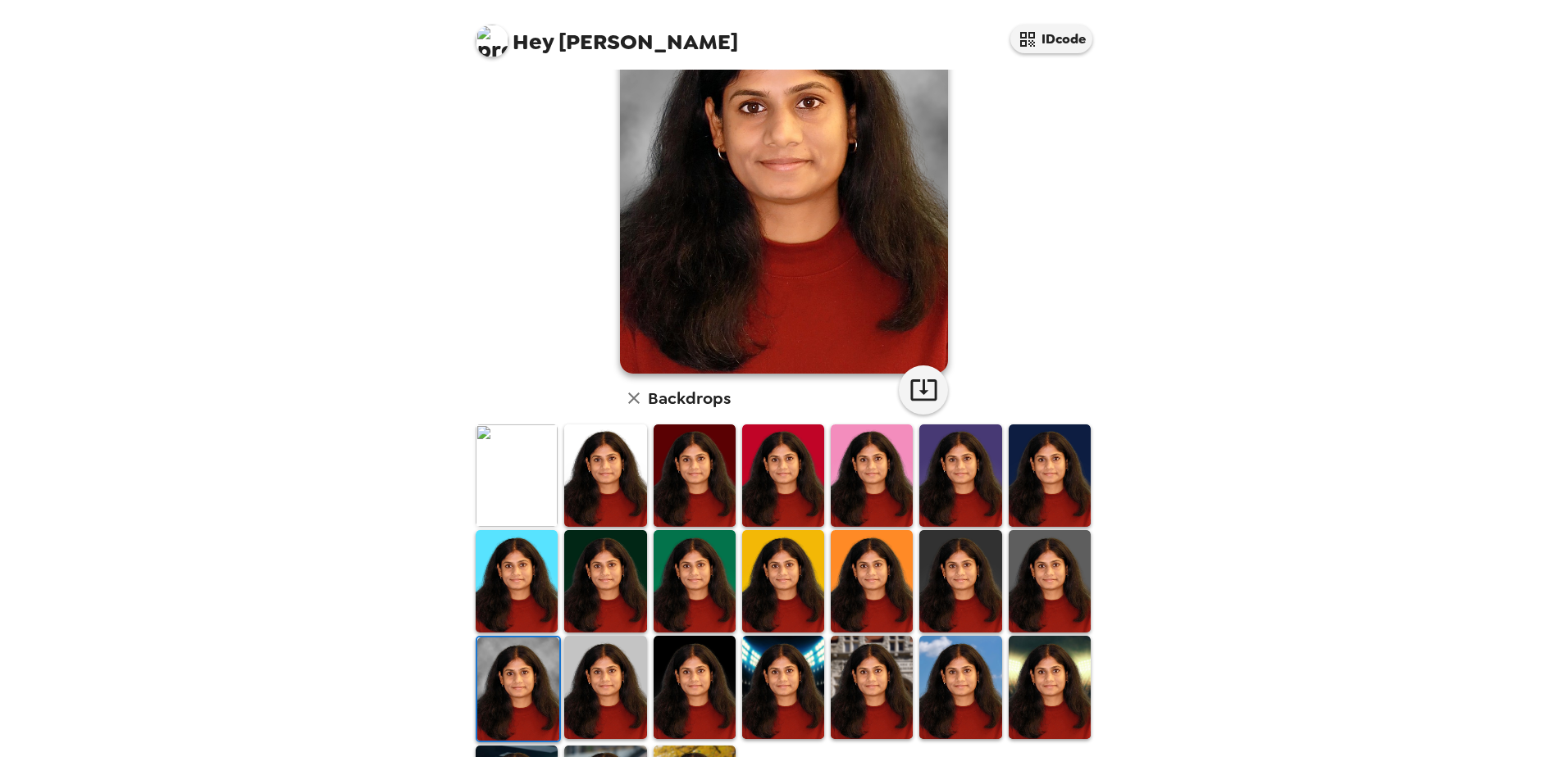
scroll to position [0, 0]
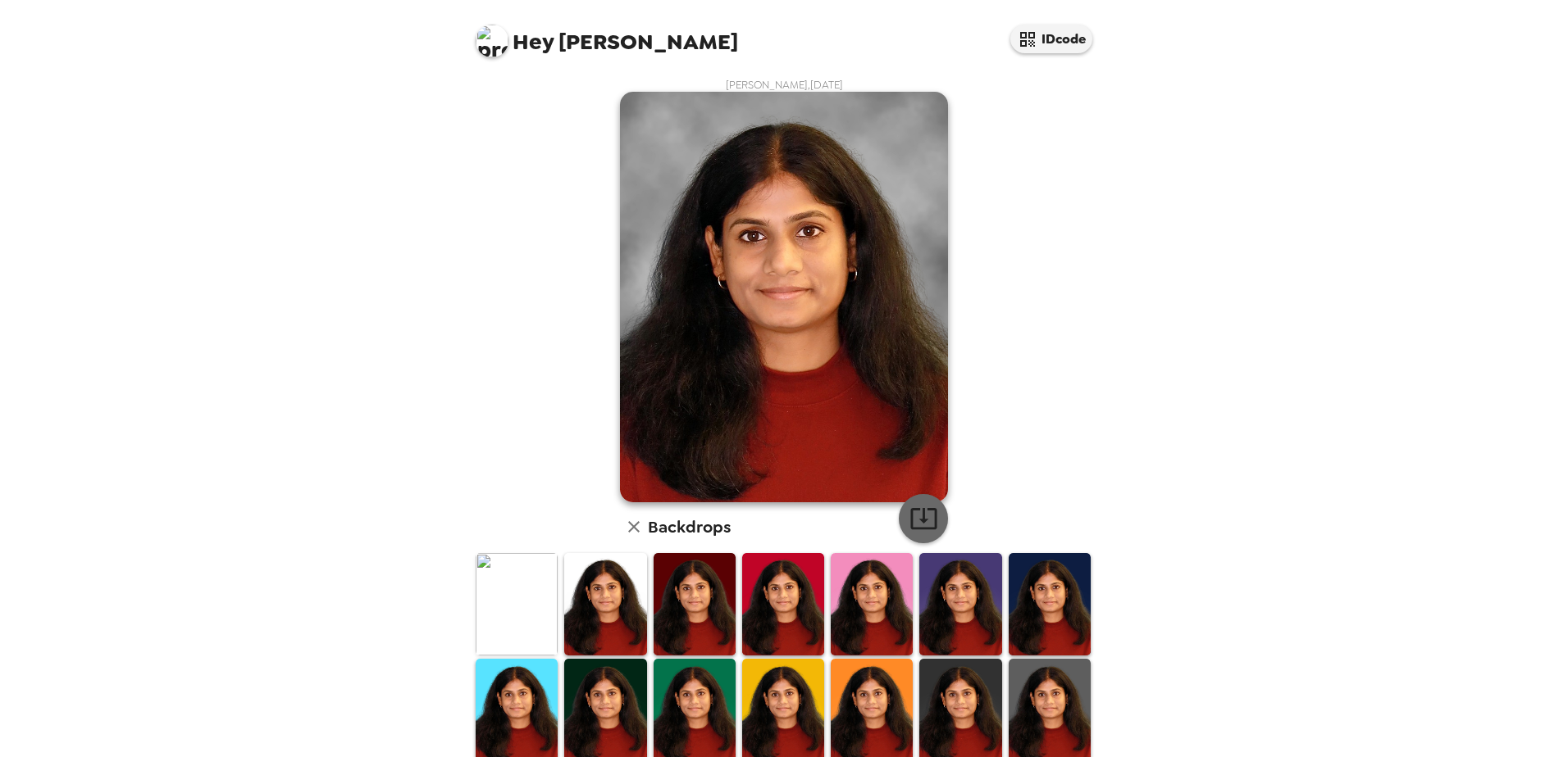
click at [913, 508] on icon "button" at bounding box center [923, 518] width 28 height 28
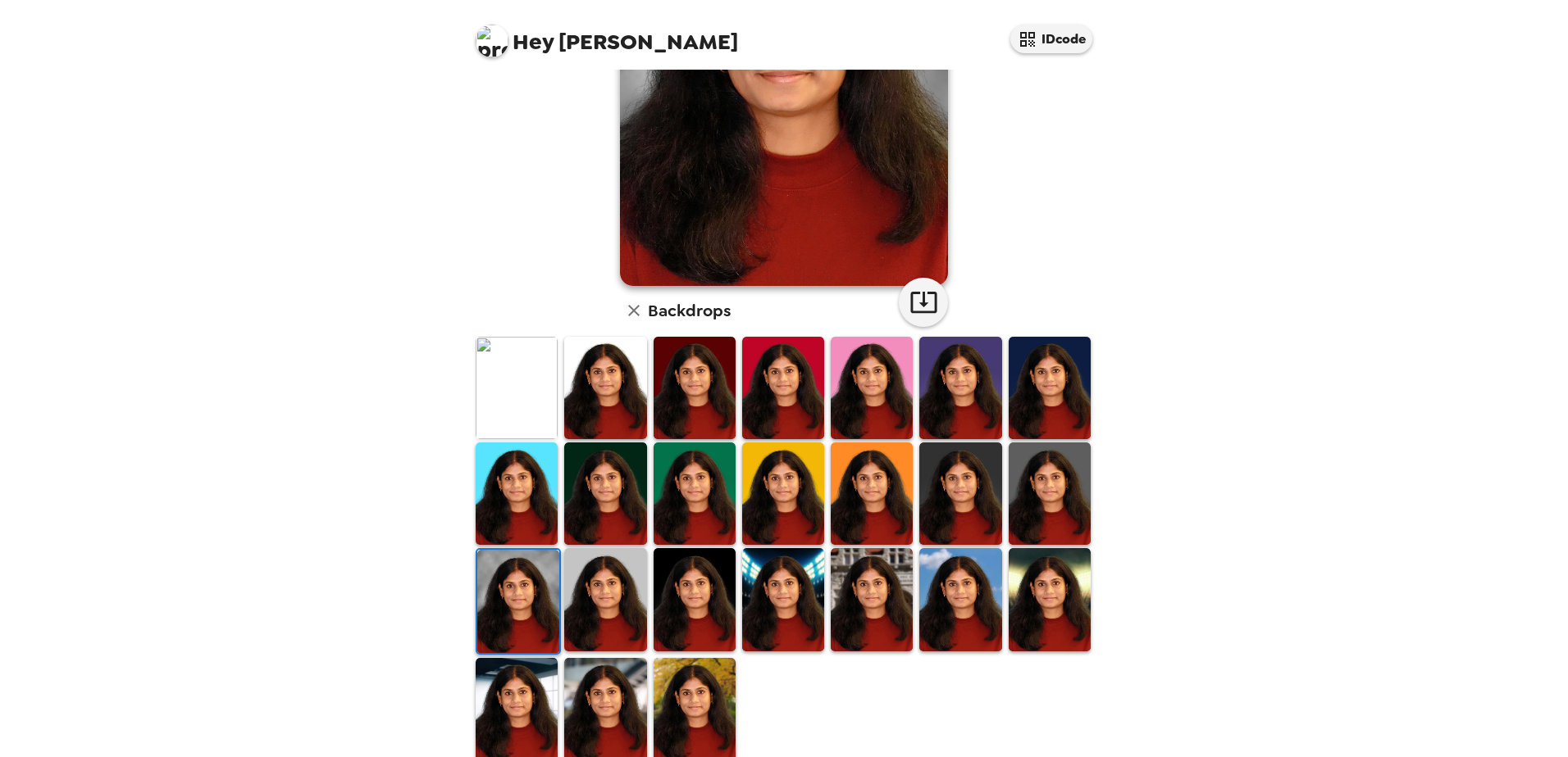
scroll to position [236, 0]
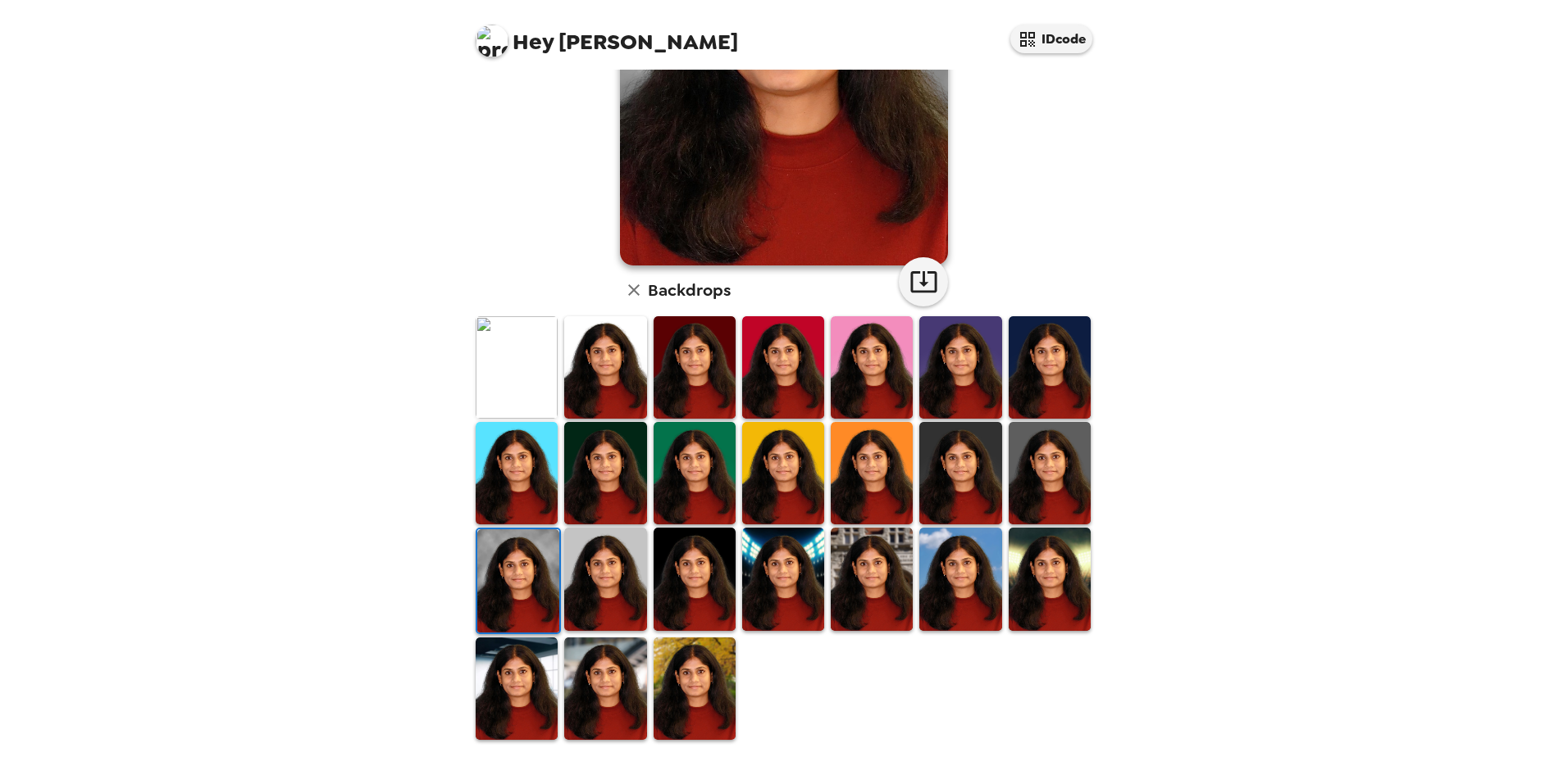
drag, startPoint x: 757, startPoint y: 587, endPoint x: 848, endPoint y: 597, distance: 91.5
click at [757, 527] on img at bounding box center [782, 579] width 82 height 103
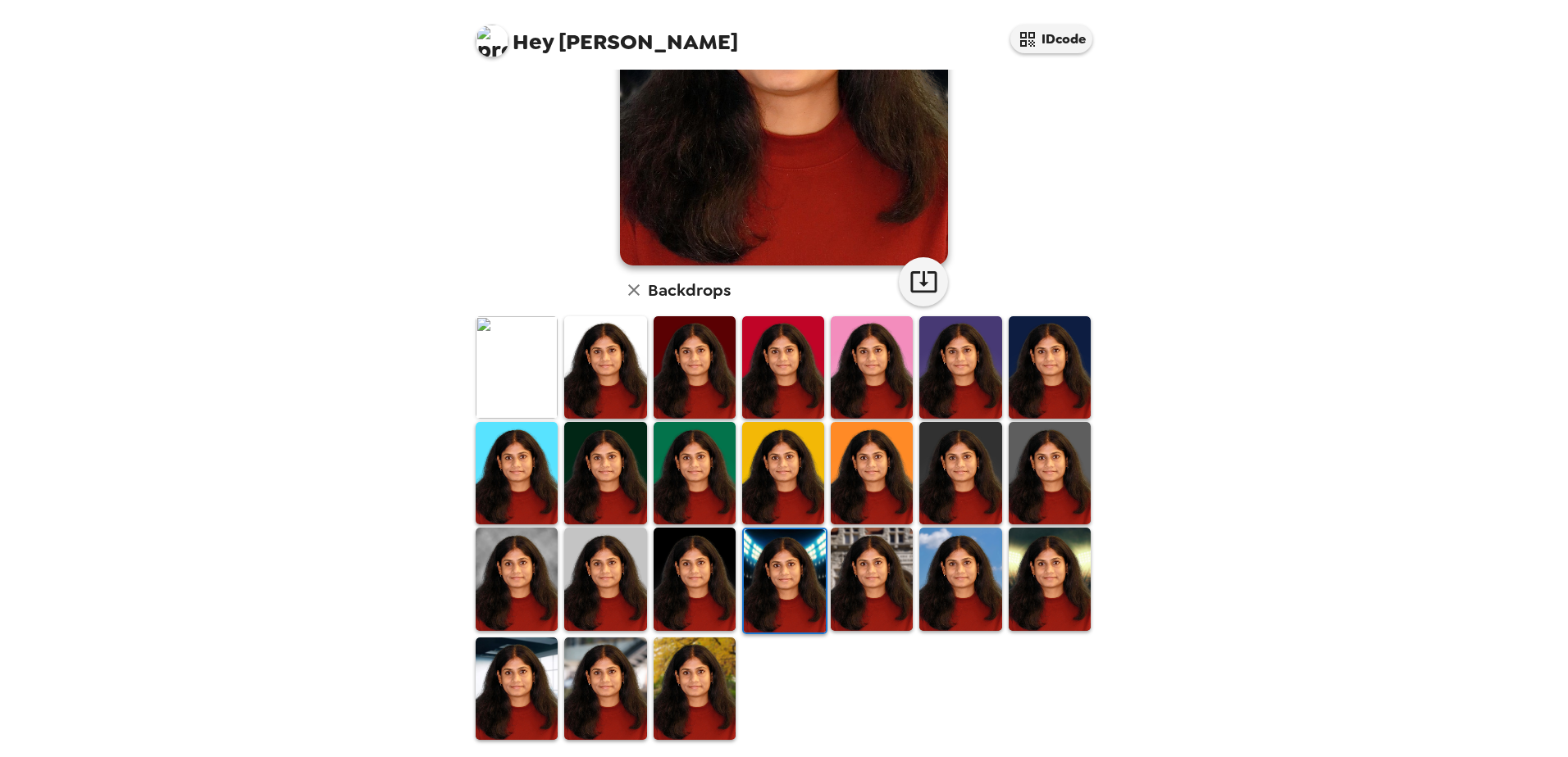
click at [843, 527] on img at bounding box center [871, 579] width 82 height 103
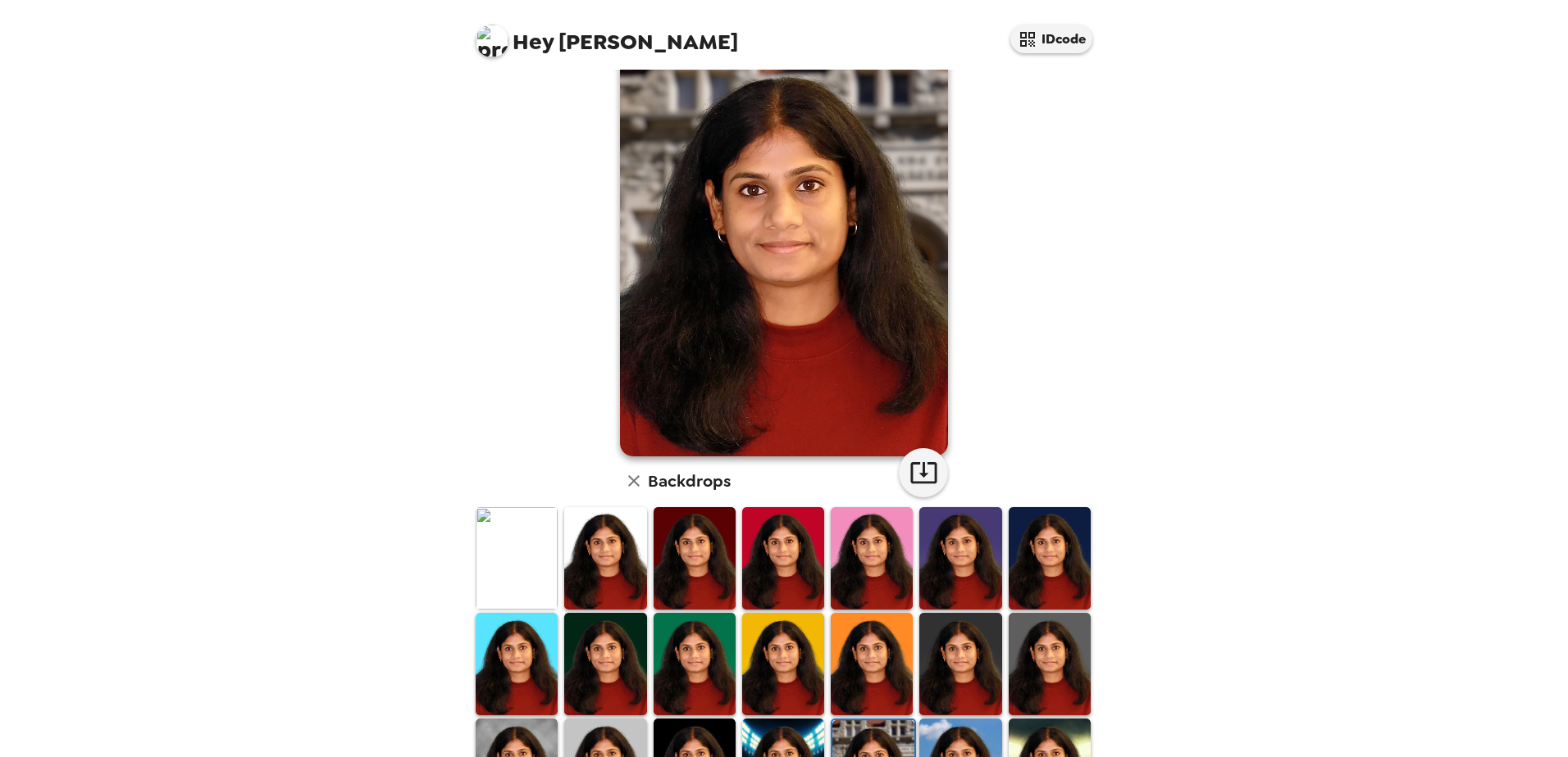
scroll to position [0, 0]
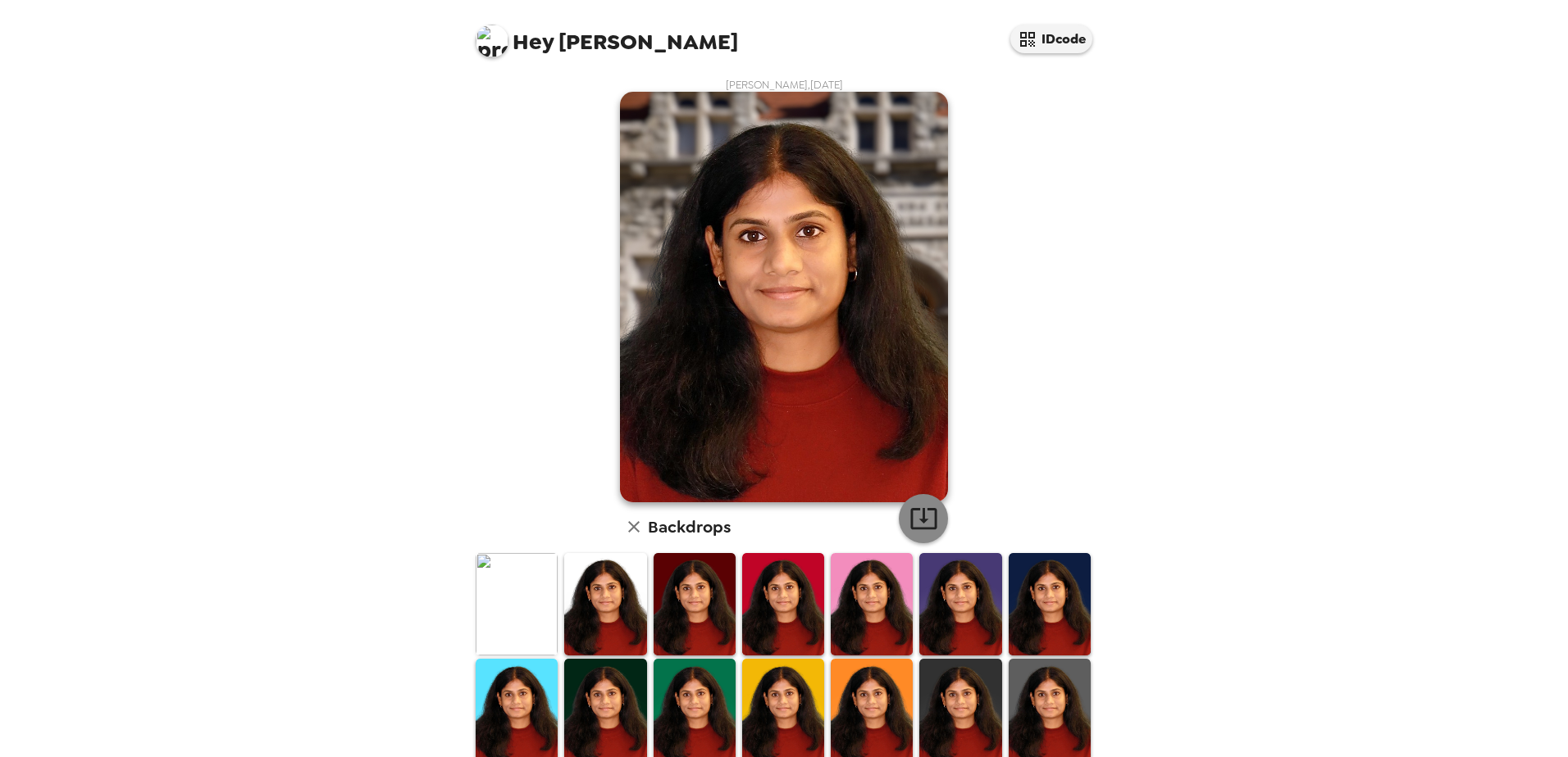
click at [910, 516] on icon "button" at bounding box center [923, 518] width 28 height 28
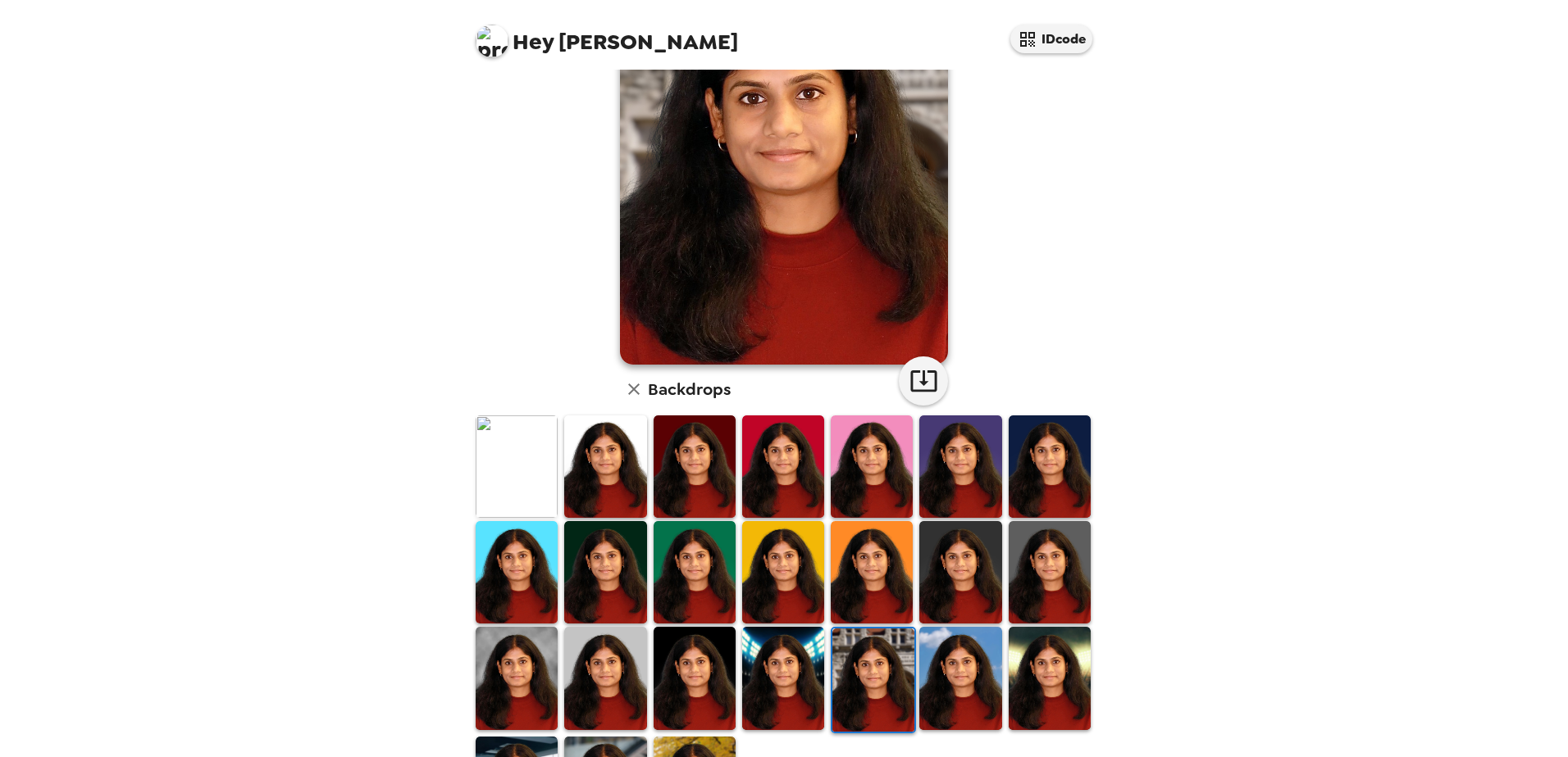
scroll to position [236, 0]
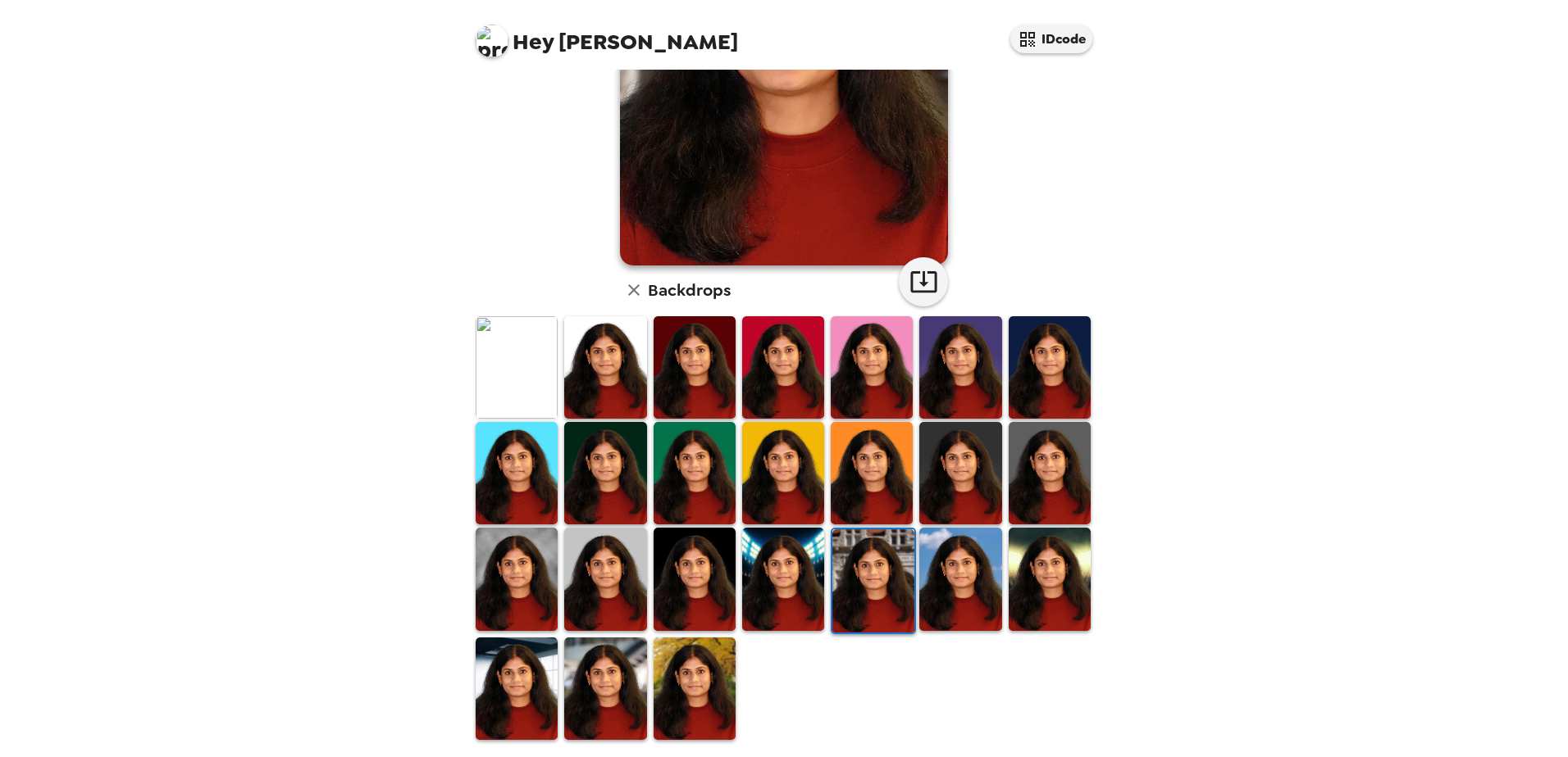
click at [944, 527] on img at bounding box center [959, 579] width 82 height 103
